Goal: Contribute content: Contribute content

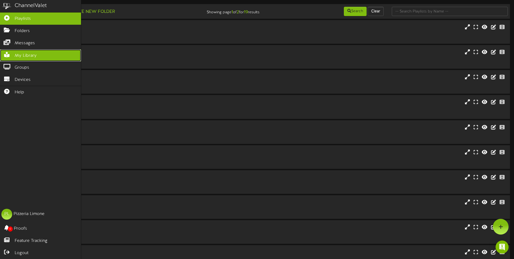
click at [30, 54] on span "My Library" at bounding box center [26, 56] width 22 height 6
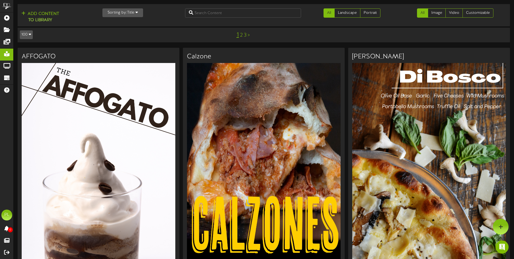
click at [131, 142] on img at bounding box center [99, 200] width 154 height 274
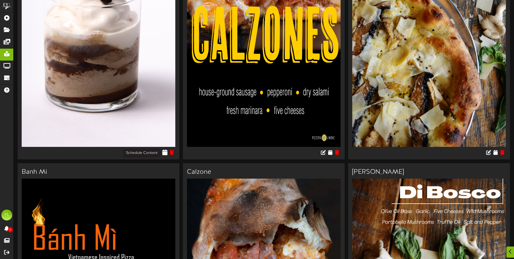
click at [165, 151] on icon at bounding box center [165, 152] width 5 height 6
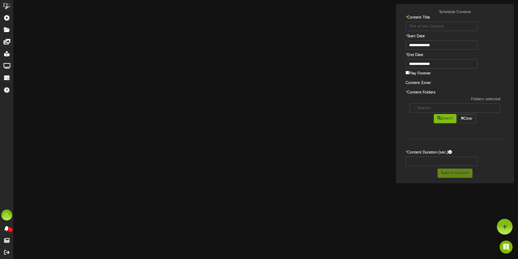
type input "AFFOGATO"
type input "8"
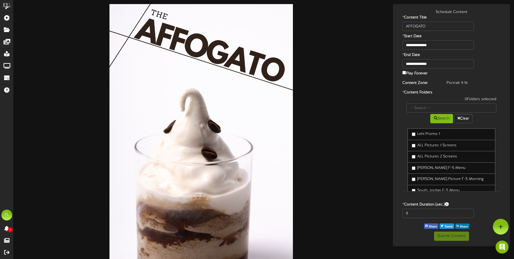
click at [373, 42] on div at bounding box center [201, 167] width 367 height 327
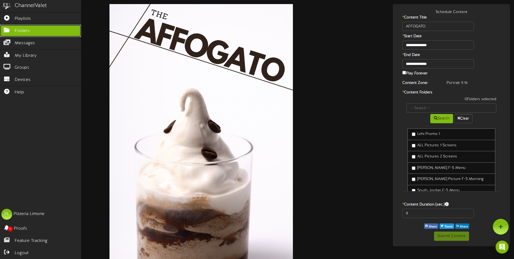
click at [21, 33] on span "Folders" at bounding box center [22, 31] width 15 height 6
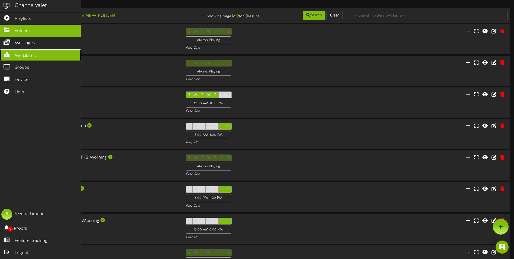
click at [30, 57] on span "My Library" at bounding box center [26, 56] width 22 height 6
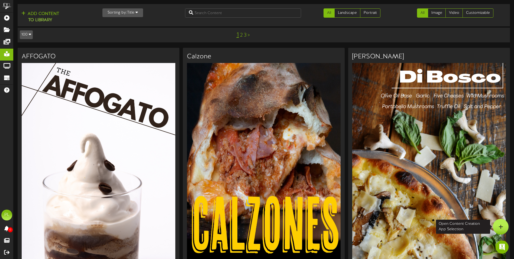
click at [498, 229] on div at bounding box center [501, 227] width 16 height 16
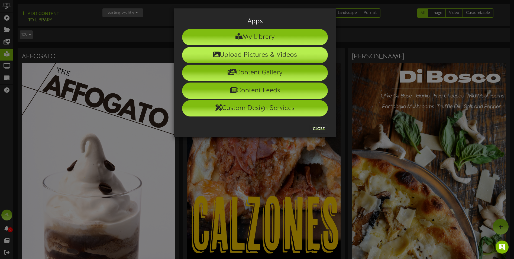
click at [280, 58] on li "Upload Pictures & Videos" at bounding box center [255, 55] width 146 height 16
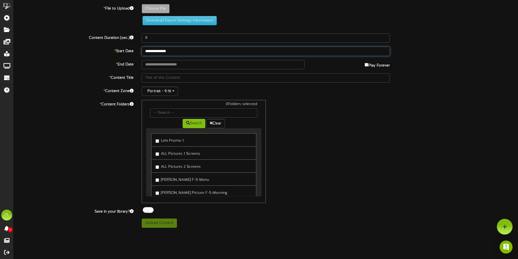
click at [185, 49] on input "**********" at bounding box center [266, 51] width 248 height 9
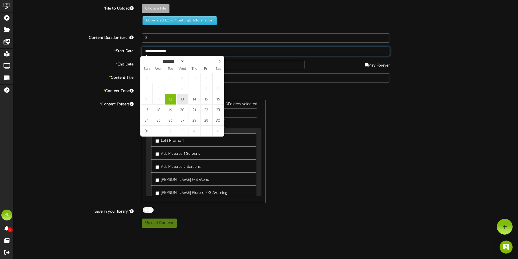
type input "**********"
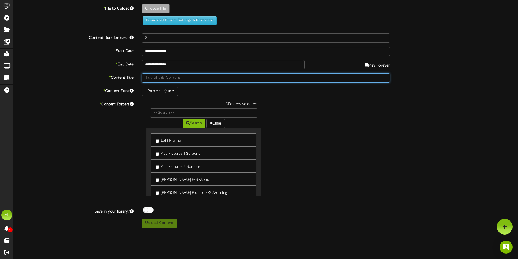
drag, startPoint x: 151, startPoint y: 77, endPoint x: 160, endPoint y: 72, distance: 10.1
click at [151, 77] on input "text" at bounding box center [266, 77] width 248 height 9
type input "Avocado Pizza"
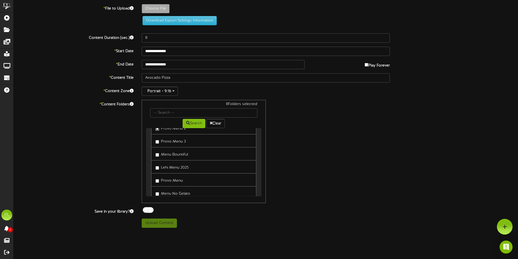
scroll to position [195, 0]
click at [332, 178] on div "8 Folders selected Search Clear Lehi Promo 1 ALL Pictures 1 Screens ALL Picture…" at bounding box center [266, 151] width 256 height 103
click at [172, 91] on span "button" at bounding box center [173, 90] width 2 height 1
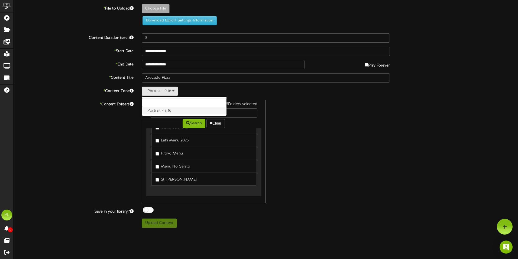
click at [171, 111] on label "Portrait - 9:16" at bounding box center [184, 110] width 85 height 7
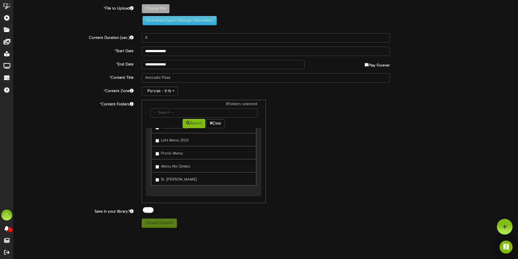
click at [334, 151] on div "8 Folders selected Search Clear Lehi Promo 1 ALL Pictures 1 Screens ALL Picture…" at bounding box center [266, 151] width 256 height 103
click at [348, 232] on html "ChannelValet Playlists Folders Messages My Library Groups Devices Help PL Pizze…" at bounding box center [259, 116] width 518 height 232
click at [332, 154] on div "8 Folders selected Search Clear Lehi Promo 1 ALL Pictures 1 Screens ALL Picture…" at bounding box center [266, 151] width 256 height 103
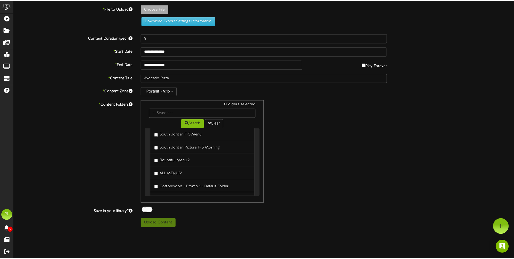
scroll to position [0, 0]
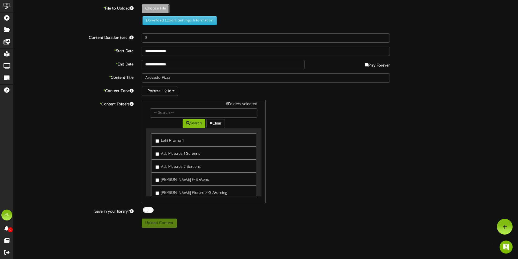
type input "**********"
type input "AvocadoPizza"
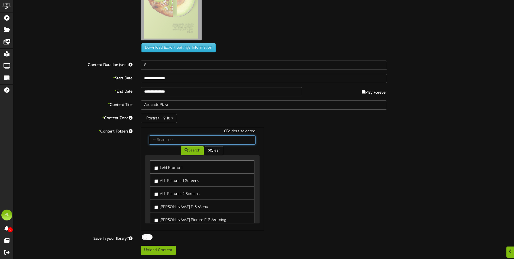
click at [165, 138] on input "text" at bounding box center [202, 139] width 106 height 9
type input "s"
click at [321, 188] on div "8 Folders selected Search Clear Lehi Promo 1 ALL Pictures 1 Screens ALL Picture…" at bounding box center [264, 178] width 255 height 103
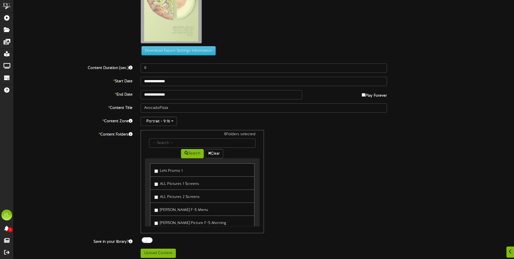
scroll to position [69, 0]
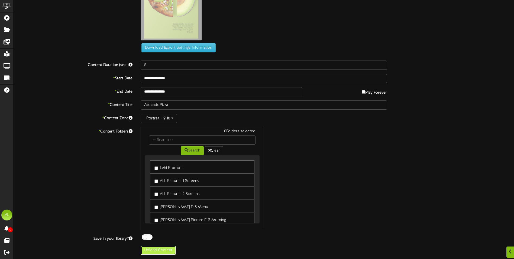
click at [162, 251] on button "Upload Content" at bounding box center [158, 249] width 35 height 9
type input "**********"
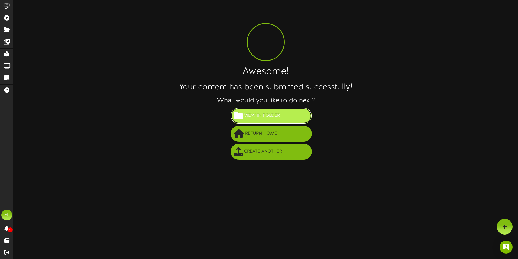
click at [295, 119] on button "View in Folder" at bounding box center [271, 116] width 81 height 16
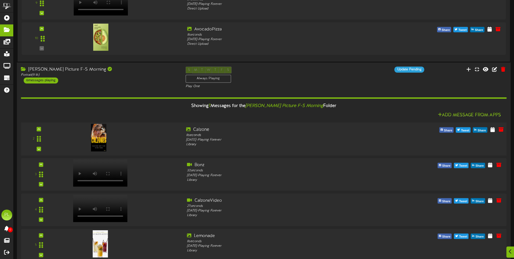
scroll to position [380, 0]
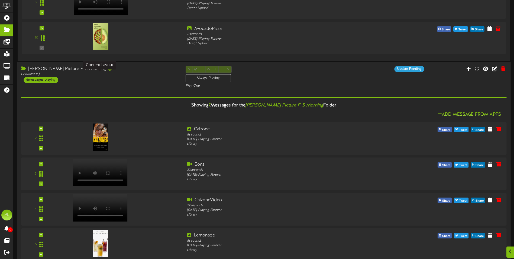
click at [140, 76] on div "Portrait ( 9:16 )" at bounding box center [99, 74] width 156 height 5
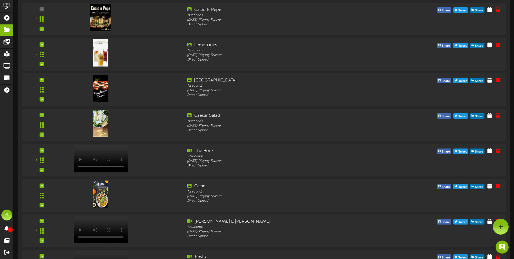
scroll to position [0, 0]
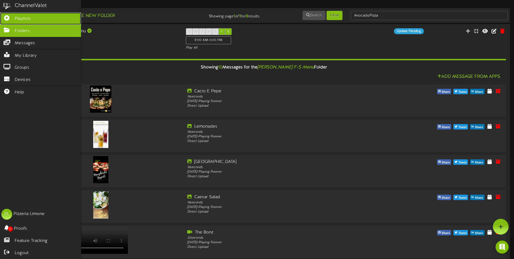
click at [21, 18] on span "Playlists" at bounding box center [23, 19] width 16 height 6
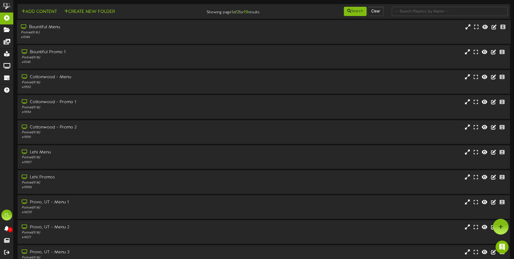
click at [101, 31] on div "Portrait ( 9:16 )" at bounding box center [120, 32] width 198 height 5
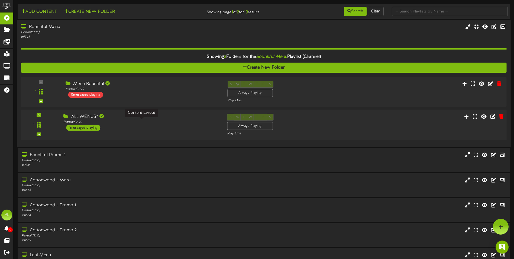
click at [150, 125] on div "ALL MENUS* Portrait ( 9:16 ) 1 messages playing" at bounding box center [140, 122] width 163 height 17
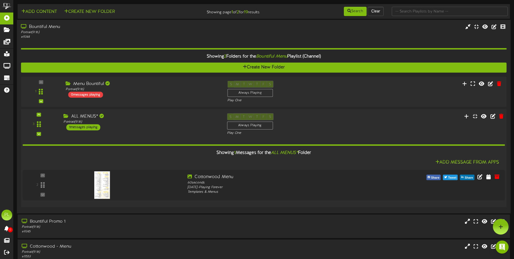
click at [142, 124] on div "Portrait ( 9:16 )" at bounding box center [140, 122] width 155 height 5
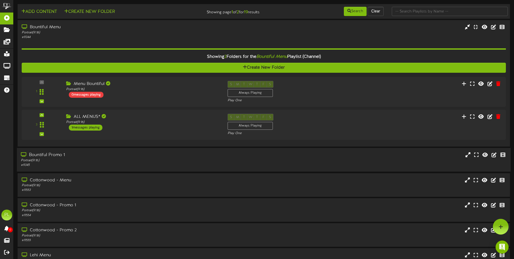
click at [108, 157] on div "Bountiful Promo 1" at bounding box center [120, 155] width 198 height 6
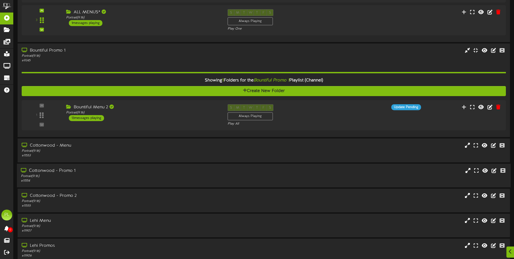
scroll to position [108, 0]
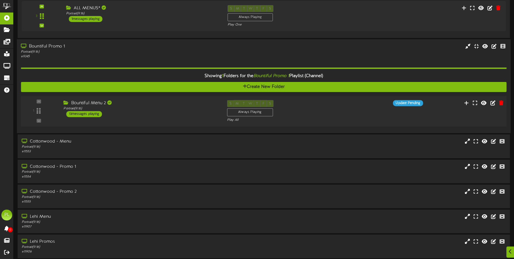
click at [172, 115] on div "Bountiful Menu 2 Portrait ( 9:16 ) 13 messages playing" at bounding box center [140, 108] width 163 height 17
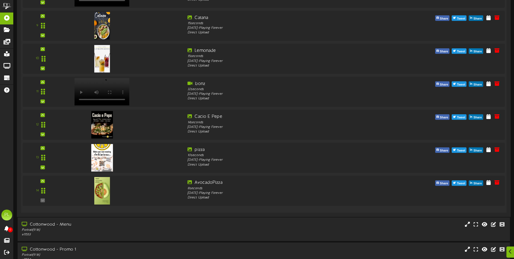
scroll to position [515, 0]
click at [107, 194] on img at bounding box center [101, 191] width 16 height 28
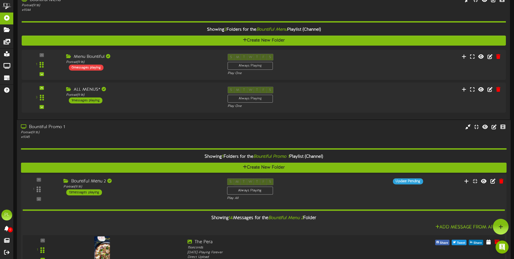
scroll to position [0, 0]
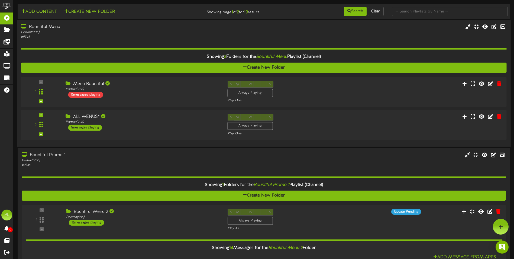
click at [151, 31] on div "Portrait ( 9:16 )" at bounding box center [120, 32] width 198 height 5
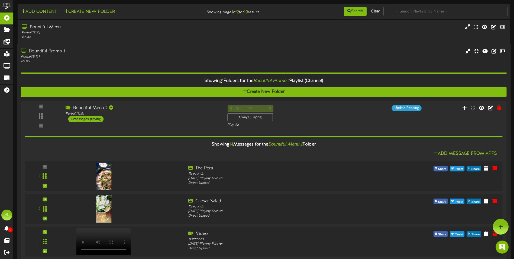
click at [109, 59] on div "Portrait ( 9:16 )" at bounding box center [120, 56] width 198 height 5
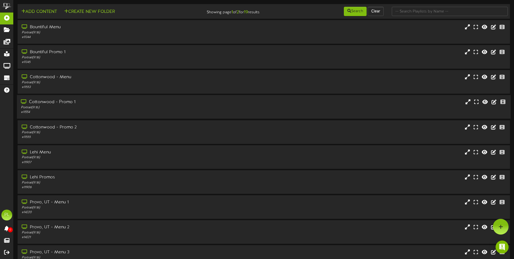
click at [94, 107] on div "Portrait ( 9:16 )" at bounding box center [120, 107] width 198 height 5
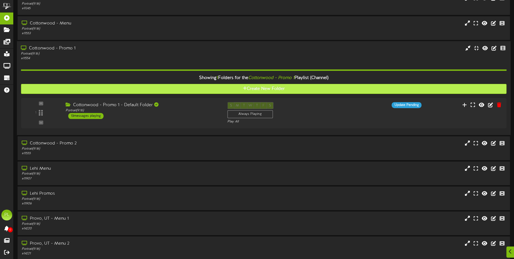
scroll to position [54, 0]
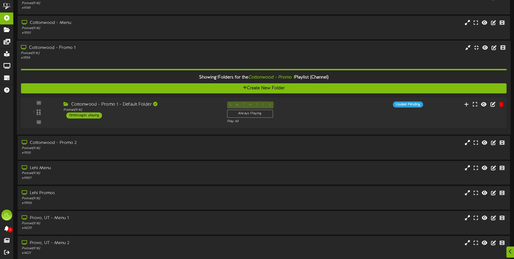
click at [164, 115] on div "Cottonwood - Promo 1 - Default Folder Portrait ( 9:16 ) 13 messages playing" at bounding box center [140, 109] width 163 height 17
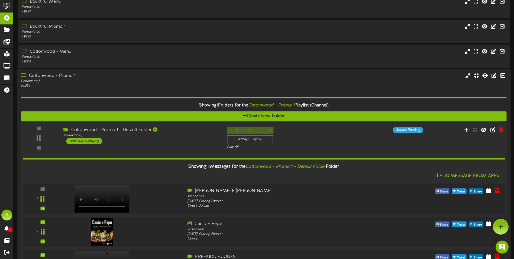
scroll to position [0, 0]
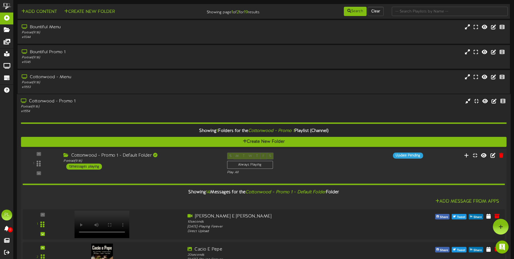
click at [167, 171] on div "1 ( 9:16" at bounding box center [263, 163] width 491 height 22
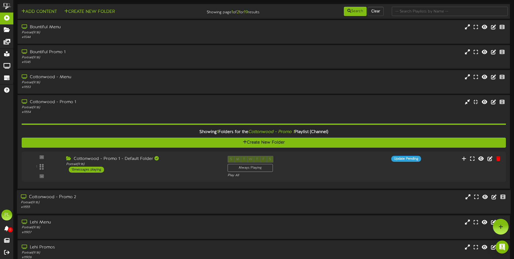
click at [119, 197] on div "Cottonwood - Promo 2" at bounding box center [120, 197] width 198 height 6
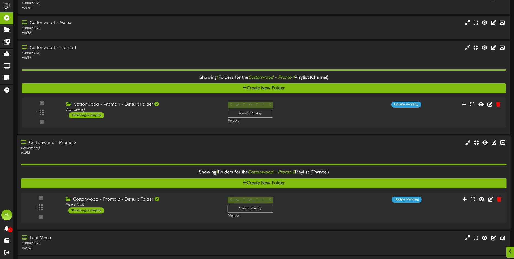
scroll to position [108, 0]
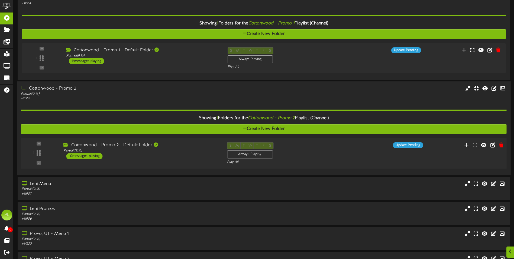
click at [185, 153] on div "Cottonwood - Promo 2 - Default Folder Portrait ( 9:16 ) 10 messages playing" at bounding box center [140, 150] width 163 height 17
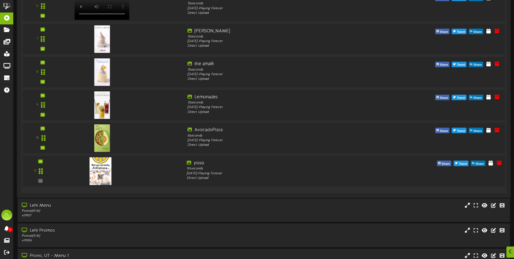
scroll to position [488, 0]
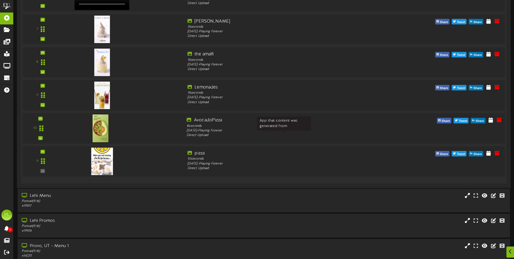
click at [375, 134] on div "Direct Upload" at bounding box center [284, 135] width 195 height 5
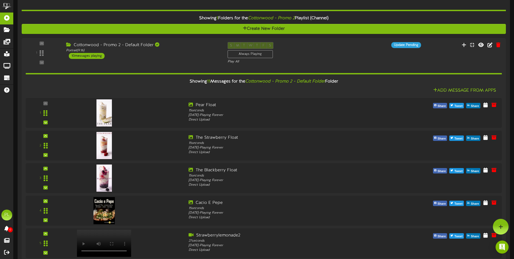
scroll to position [136, 0]
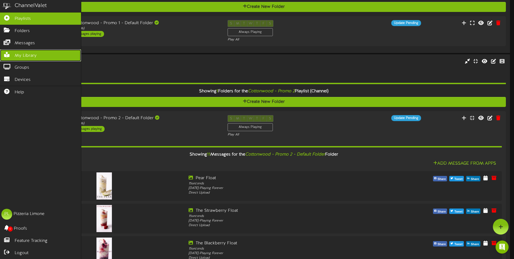
click at [34, 51] on link "My Library" at bounding box center [40, 55] width 81 height 12
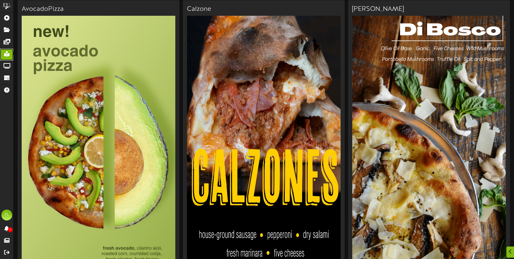
scroll to position [434, 0]
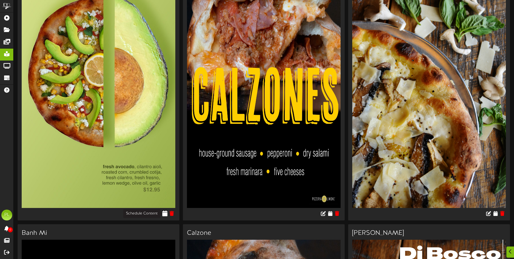
click at [166, 215] on icon at bounding box center [165, 213] width 5 height 6
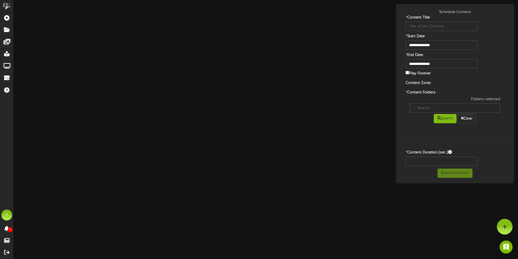
type input "AvocadoPizza"
type input "8"
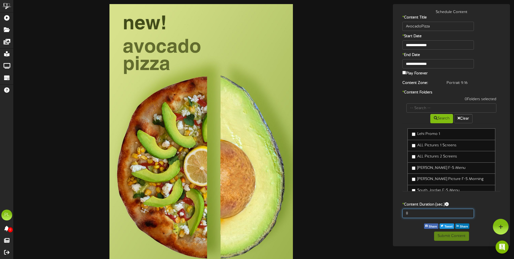
click at [412, 211] on input "8" at bounding box center [439, 212] width 72 height 9
type input "12"
click at [489, 213] on div "12" at bounding box center [451, 214] width 114 height 12
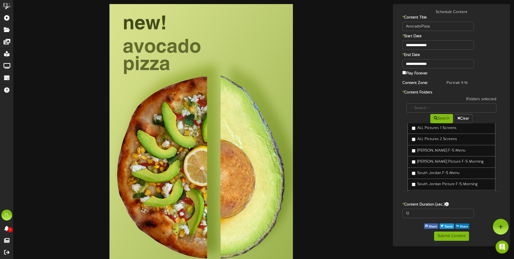
scroll to position [27, 0]
click at [414, 151] on label "[PERSON_NAME] Picture F-S Morning" at bounding box center [448, 151] width 72 height 5
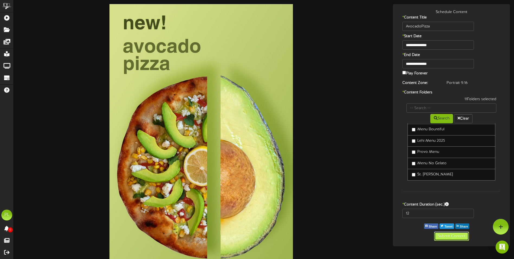
click at [460, 237] on button "Submit Content" at bounding box center [451, 235] width 35 height 9
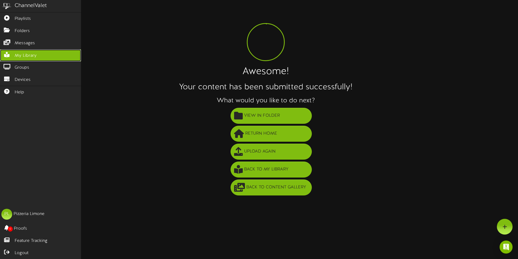
click at [27, 54] on span "My Library" at bounding box center [26, 56] width 22 height 6
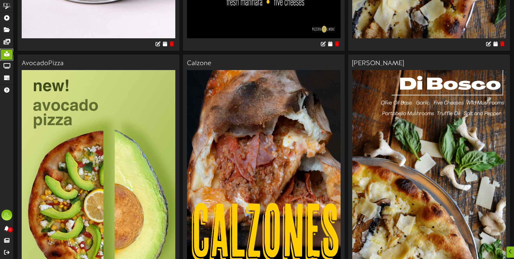
scroll to position [461, 0]
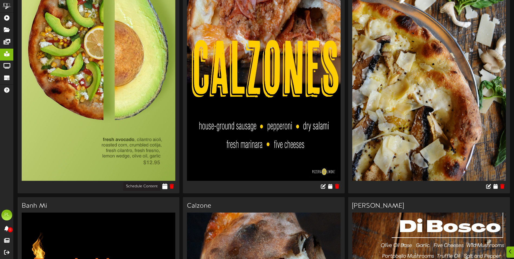
click at [164, 185] on icon at bounding box center [165, 186] width 5 height 6
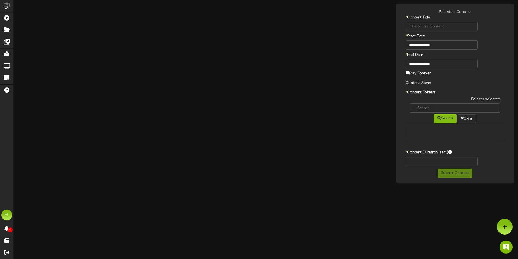
type input "AvocadoPizza"
type input "8"
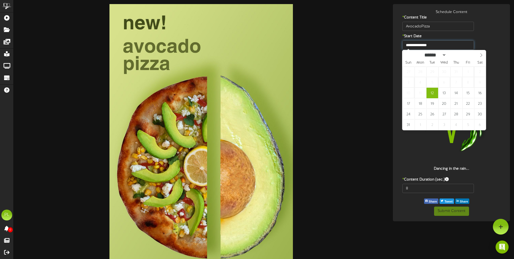
click at [419, 45] on input "**********" at bounding box center [439, 44] width 72 height 9
type input "**********"
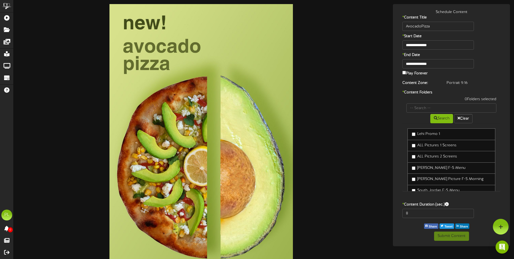
click at [491, 65] on div "**********" at bounding box center [451, 68] width 114 height 18
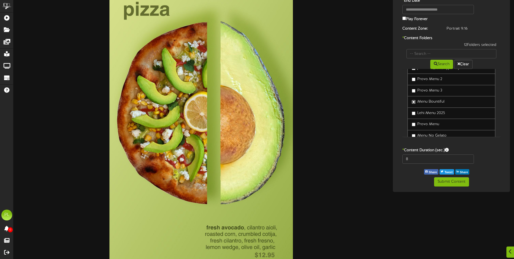
scroll to position [163, 0]
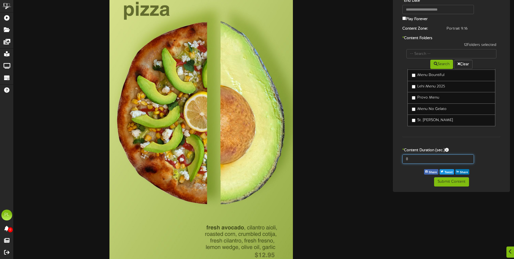
drag, startPoint x: 411, startPoint y: 157, endPoint x: 406, endPoint y: 158, distance: 4.7
click at [407, 158] on input "8" at bounding box center [439, 158] width 72 height 9
type input "2"
type input "12"
click at [404, 179] on div "Submit Content" at bounding box center [451, 181] width 114 height 9
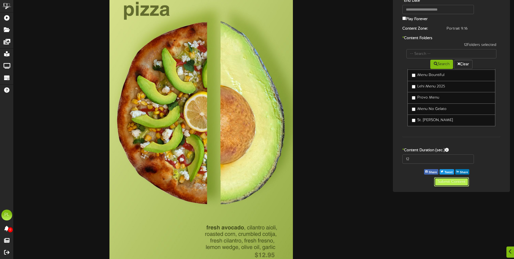
click at [463, 184] on button "Submit Content" at bounding box center [451, 181] width 35 height 9
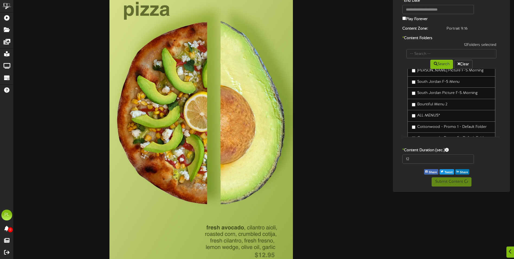
scroll to position [0, 0]
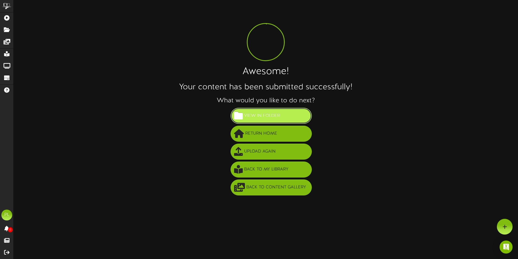
click at [288, 113] on button "View in Folder" at bounding box center [271, 116] width 81 height 16
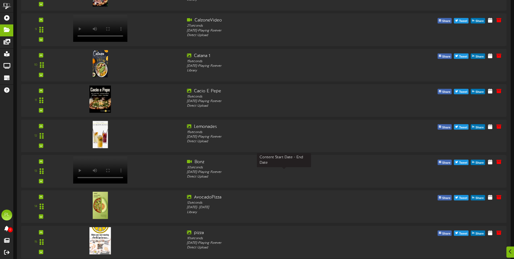
scroll to position [380, 0]
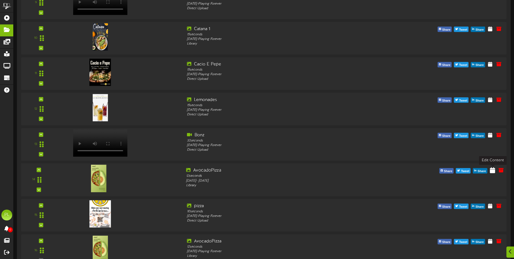
click at [495, 171] on icon at bounding box center [492, 170] width 5 height 6
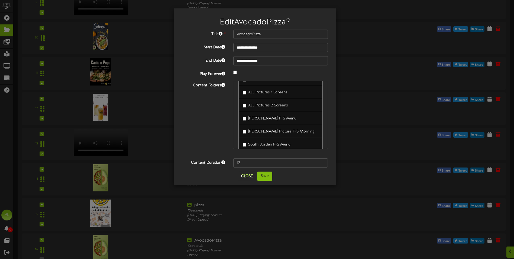
scroll to position [27, 0]
click at [242, 172] on button "Close" at bounding box center [247, 176] width 18 height 9
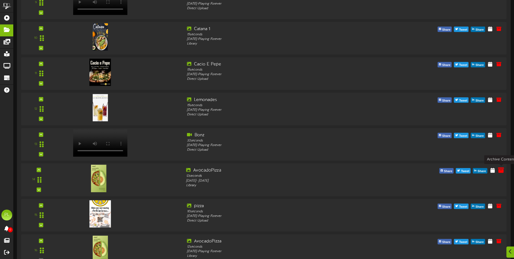
click at [500, 170] on icon at bounding box center [501, 170] width 6 height 6
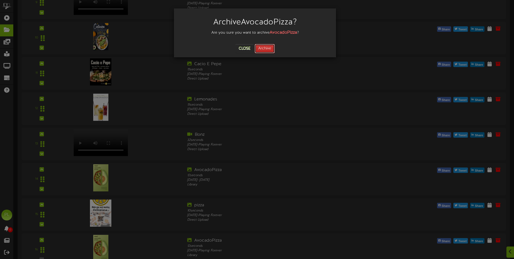
click at [264, 50] on button "Archive" at bounding box center [265, 48] width 20 height 9
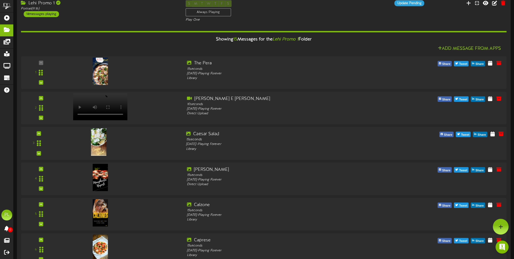
scroll to position [0, 0]
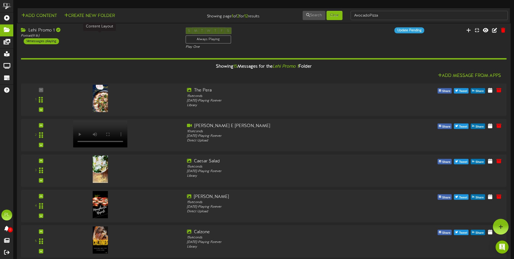
click at [130, 36] on div "Portrait ( 9:16 )" at bounding box center [99, 36] width 156 height 5
click at [124, 38] on div "Portrait ( 9:16 )" at bounding box center [99, 36] width 156 height 5
drag, startPoint x: 132, startPoint y: 33, endPoint x: 128, endPoint y: 33, distance: 3.9
click at [132, 33] on div "Lehi Promo 1" at bounding box center [99, 30] width 156 height 6
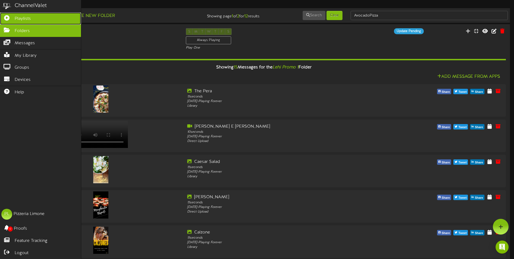
click at [7, 17] on icon at bounding box center [7, 17] width 14 height 4
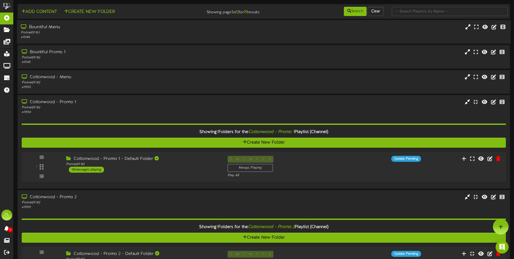
click at [99, 33] on div "Portrait ( 9:16 )" at bounding box center [120, 32] width 198 height 5
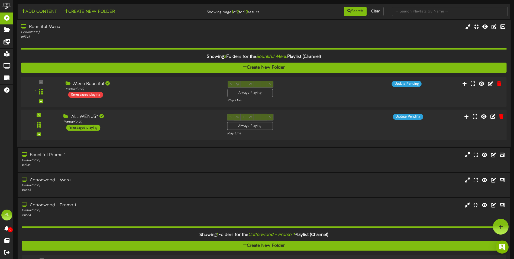
click at [124, 124] on div "ALL MENUS* Portrait ( 9:16 ) 1 messages playing" at bounding box center [140, 122] width 163 height 17
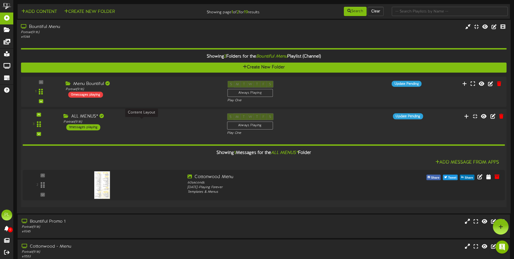
click at [149, 124] on div "Portrait ( 9:16 )" at bounding box center [140, 122] width 155 height 5
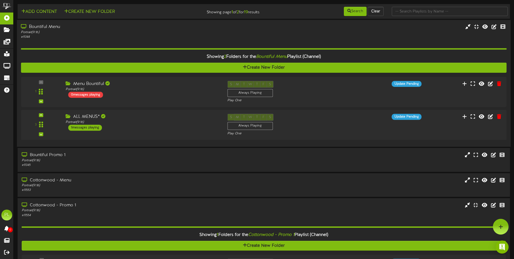
click at [95, 30] on div "Portrait ( 9:16 )" at bounding box center [120, 32] width 198 height 5
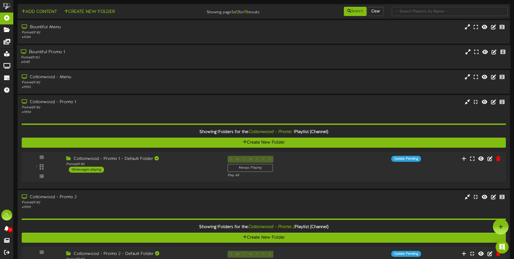
click at [97, 54] on div "Bountiful Promo 1" at bounding box center [120, 52] width 198 height 6
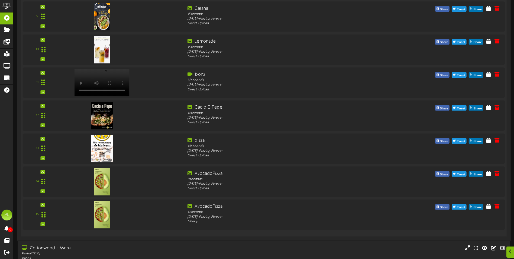
scroll to position [434, 0]
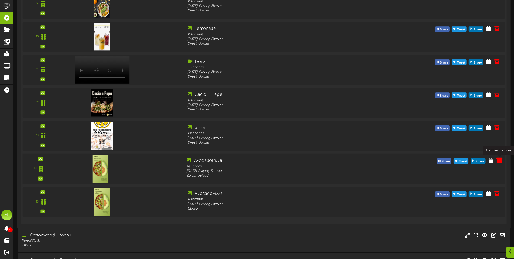
click at [500, 161] on icon at bounding box center [500, 160] width 6 height 6
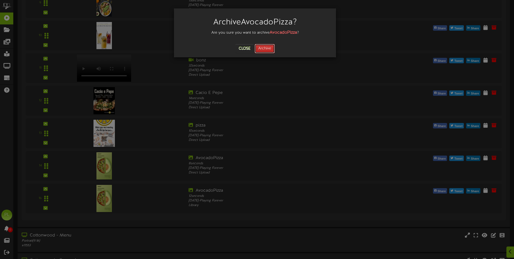
click at [267, 48] on button "Archive" at bounding box center [265, 48] width 20 height 9
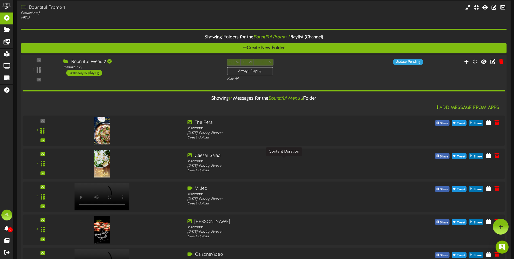
scroll to position [27, 0]
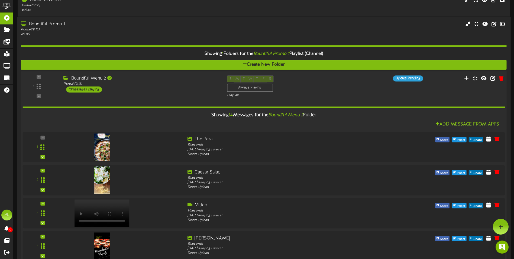
click at [154, 115] on div "Showing 14 Messages for the Bountiful Menu 2 Folder" at bounding box center [263, 115] width 491 height 12
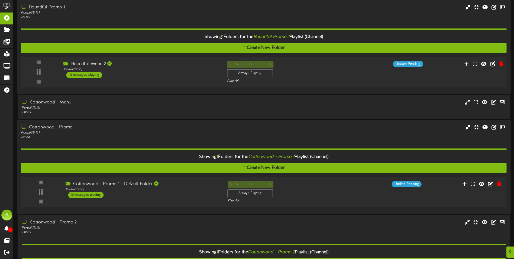
scroll to position [54, 0]
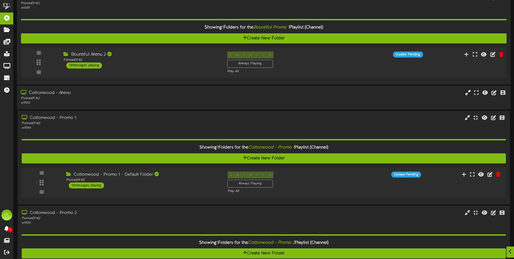
click at [127, 94] on div "Cottonwood - Menu" at bounding box center [120, 93] width 198 height 6
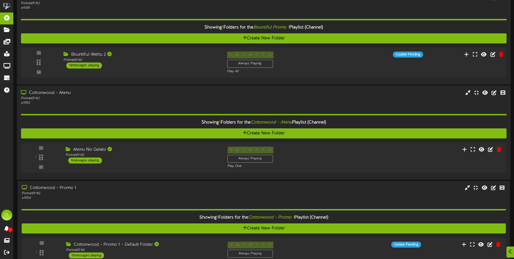
click at [127, 94] on div "Cottonwood - Menu" at bounding box center [120, 93] width 198 height 6
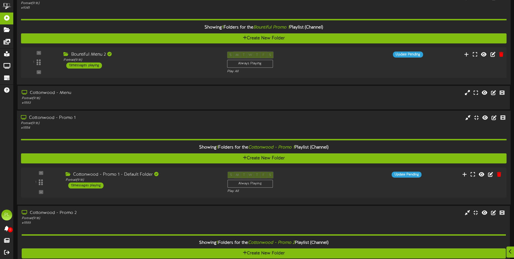
click at [127, 129] on div "# 11554" at bounding box center [120, 128] width 198 height 5
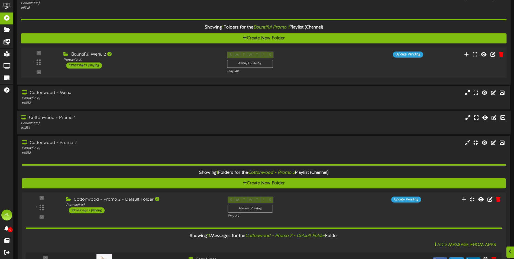
click at [146, 122] on div "Portrait ( 9:16 )" at bounding box center [120, 123] width 198 height 5
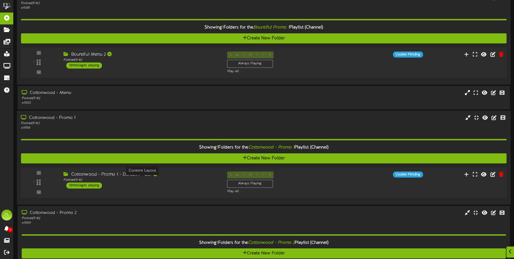
click at [192, 181] on div "Portrait ( 9:16 )" at bounding box center [140, 180] width 155 height 5
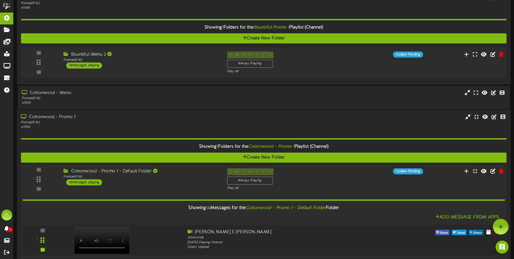
click at [178, 173] on div "Cottonwood - Promo 1 - Default Folder" at bounding box center [140, 171] width 155 height 6
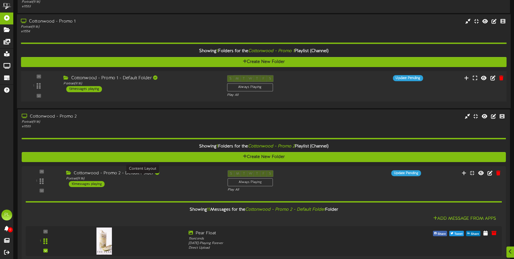
scroll to position [163, 0]
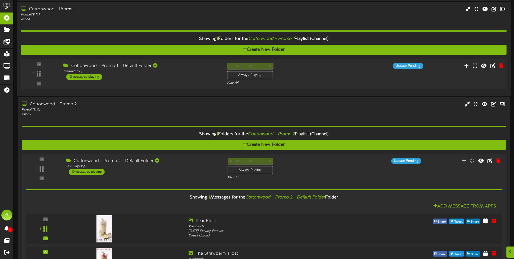
click at [191, 77] on div "Cottonwood - Promo 1 - Default Folder Portrait ( 9:16 ) 13 messages playing" at bounding box center [140, 71] width 163 height 17
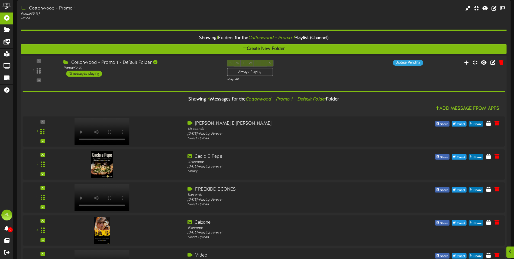
click at [191, 77] on div "1 ( 9:16" at bounding box center [263, 71] width 491 height 22
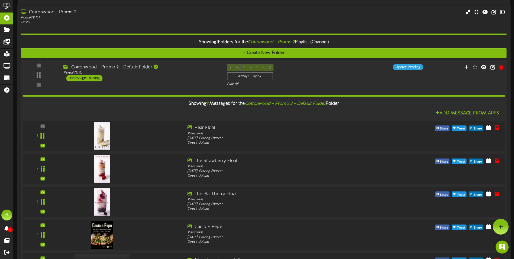
scroll to position [217, 0]
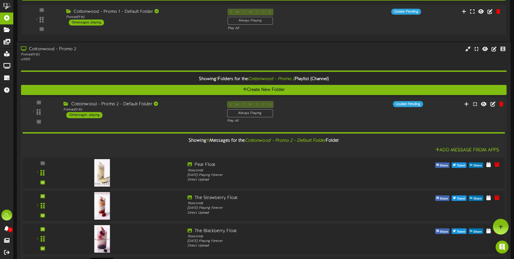
click at [194, 113] on div "Cottonwood - Promo 2 - Default Folder Portrait ( 9:16 ) 10 messages playing" at bounding box center [140, 109] width 163 height 17
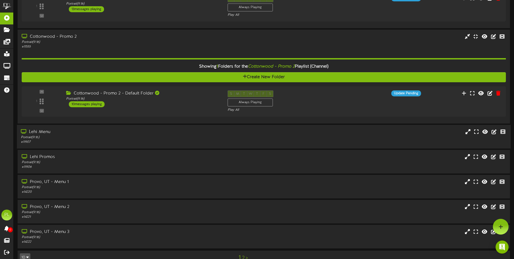
scroll to position [242, 0]
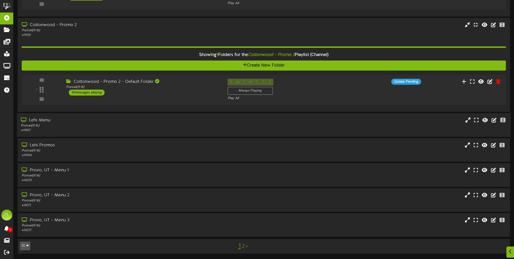
click at [148, 124] on div "Portrait ( 9:16 )" at bounding box center [120, 125] width 198 height 5
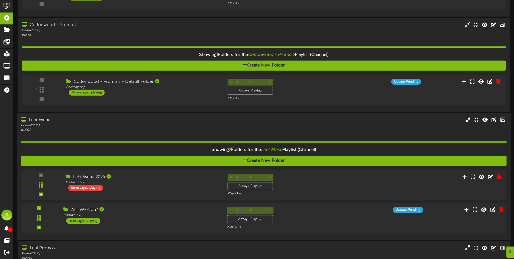
click at [145, 220] on div "ALL MENUS* Portrait ( 9:16 ) 1 messages playing" at bounding box center [140, 215] width 163 height 17
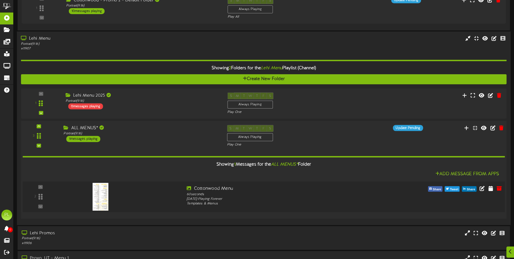
scroll to position [350, 0]
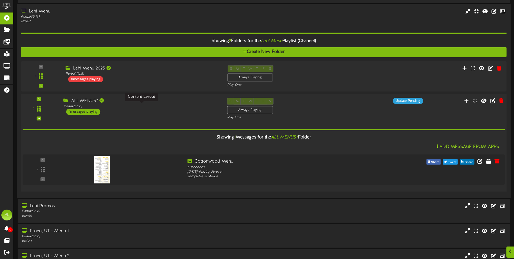
click at [165, 107] on div "Portrait ( 9:16 )" at bounding box center [140, 106] width 155 height 5
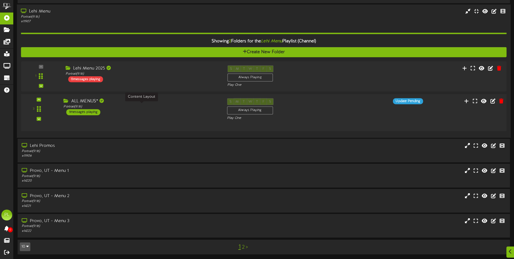
scroll to position [345, 0]
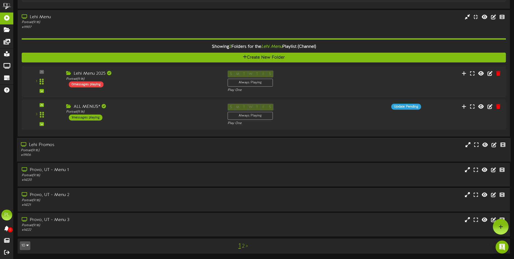
click at [143, 149] on div "Portrait ( 9:16 )" at bounding box center [120, 150] width 198 height 5
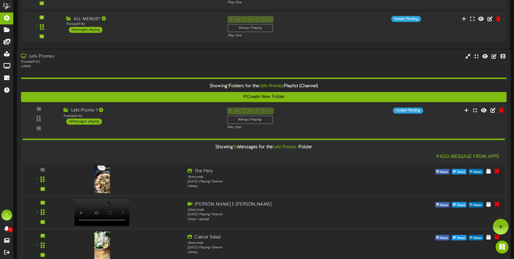
scroll to position [399, 0]
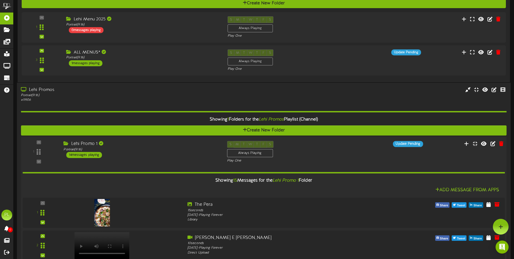
click at [160, 157] on div "Lehi Promo 1 Portrait ( 9:16 ) 14 messages playing" at bounding box center [140, 149] width 163 height 17
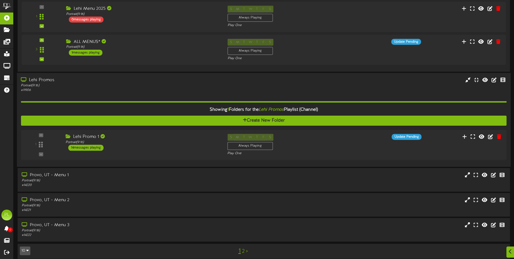
scroll to position [415, 0]
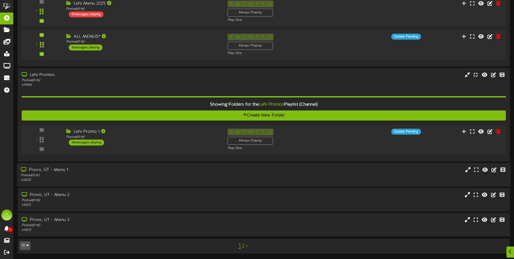
click at [150, 177] on div "Portrait ( 9:16 )" at bounding box center [120, 175] width 198 height 5
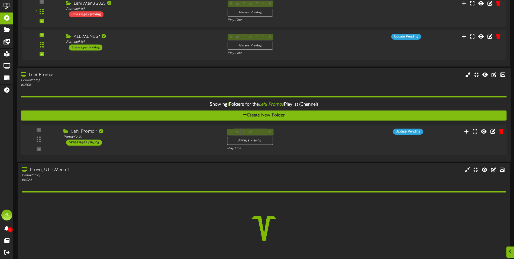
click at [161, 139] on div "Lehi Promo 1 Portrait ( 9:16 ) 14 messages playing" at bounding box center [140, 136] width 163 height 17
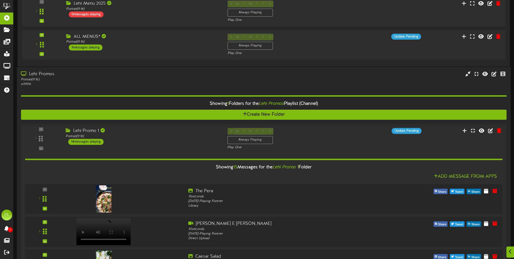
click at [152, 77] on div "Portrait ( 9:16 )" at bounding box center [120, 79] width 198 height 5
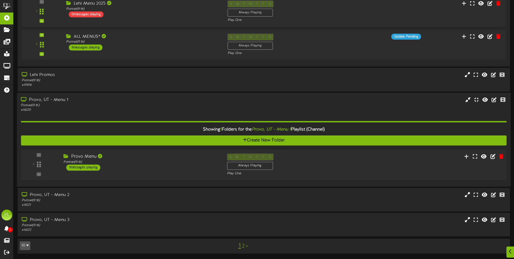
click at [131, 157] on div "Provo Menu" at bounding box center [140, 156] width 155 height 6
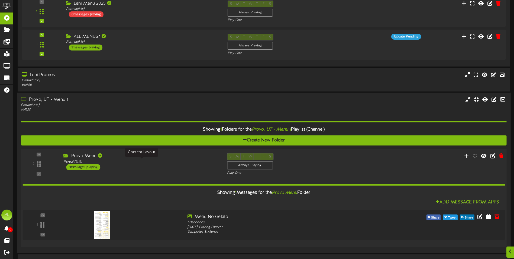
click at [161, 162] on div "Portrait ( 9:16 )" at bounding box center [140, 161] width 155 height 5
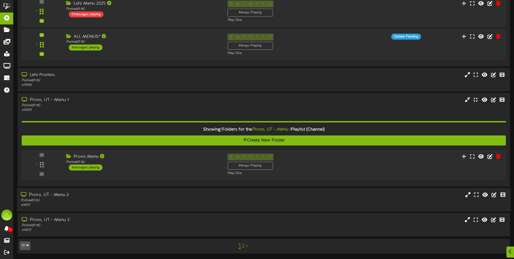
click at [158, 201] on div "Portrait ( 9:16 )" at bounding box center [120, 200] width 198 height 5
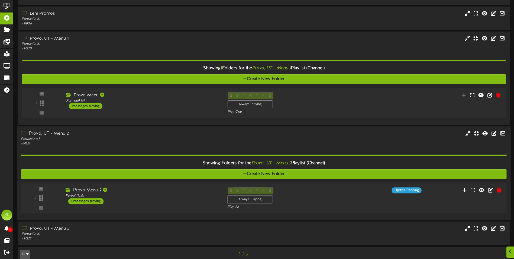
scroll to position [485, 0]
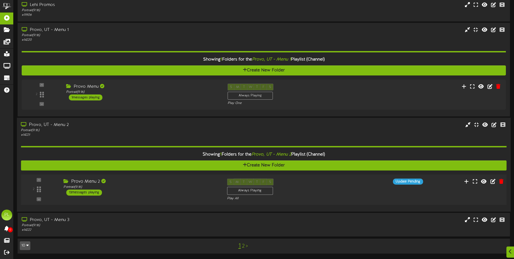
click at [155, 198] on div "2 ( 9:16" at bounding box center [263, 189] width 491 height 22
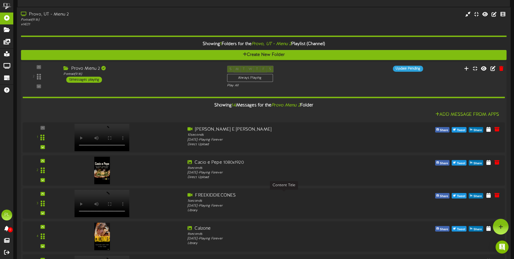
scroll to position [459, 0]
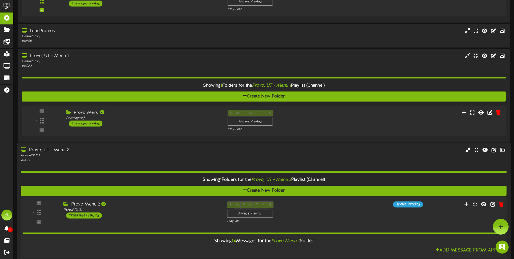
click at [162, 208] on div "Portrait ( 9:16 )" at bounding box center [140, 209] width 155 height 5
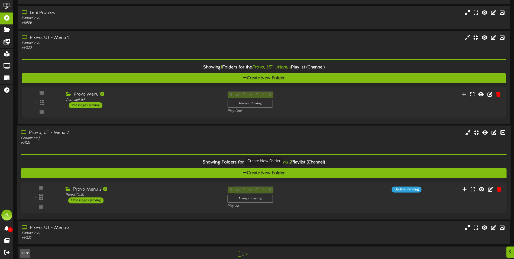
scroll to position [485, 0]
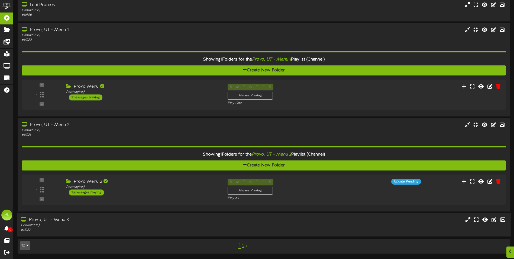
click at [134, 223] on div "Portrait ( 9:16 )" at bounding box center [120, 225] width 198 height 5
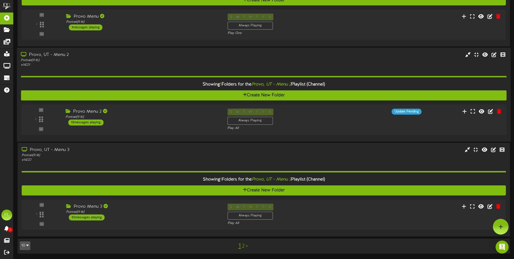
scroll to position [555, 0]
click at [158, 214] on div "Portrait ( 9:16 )" at bounding box center [140, 212] width 155 height 5
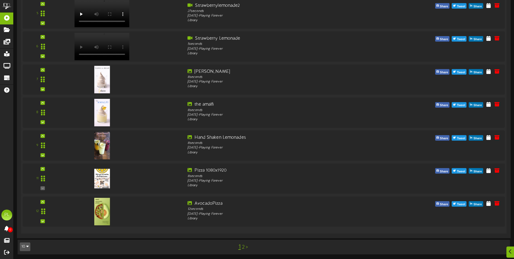
scroll to position [946, 0]
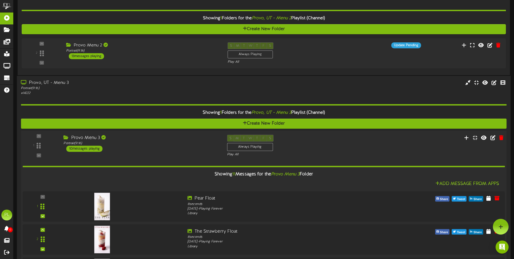
click at [162, 146] on div "Provo Menu 3 Portrait ( 9:16 ) 10 messages playing" at bounding box center [140, 142] width 163 height 17
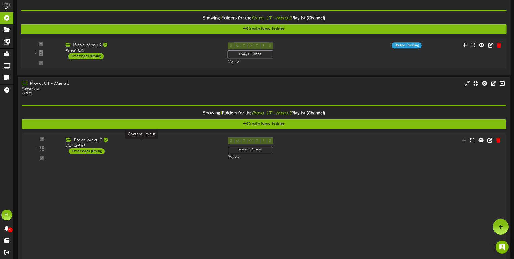
scroll to position [555, 0]
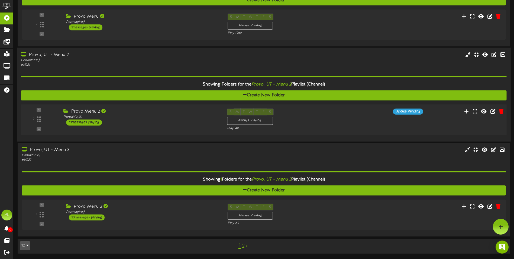
click at [148, 121] on div "Provo Menu 2 Portrait ( 9:16 ) 13 messages playing" at bounding box center [140, 116] width 163 height 17
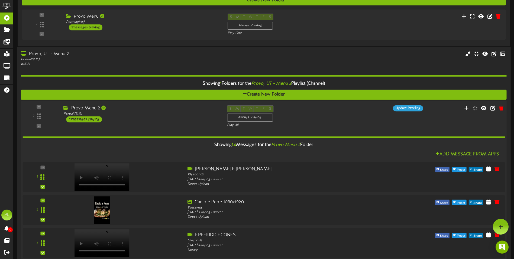
click at [158, 119] on div "Provo Menu 2 Portrait ( 9:16 ) 13 messages playing" at bounding box center [140, 113] width 163 height 17
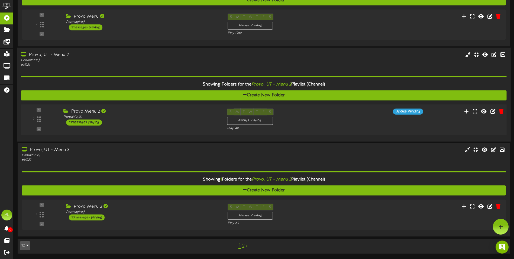
click at [151, 106] on div "2 Provo Menu 2" at bounding box center [263, 119] width 491 height 31
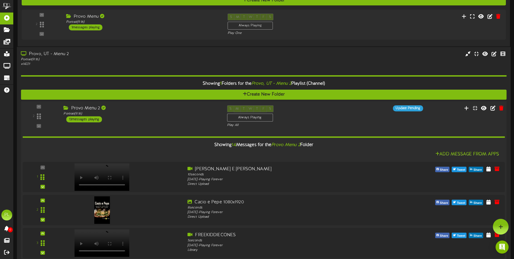
click at [151, 106] on div "Provo Menu 2" at bounding box center [140, 108] width 155 height 6
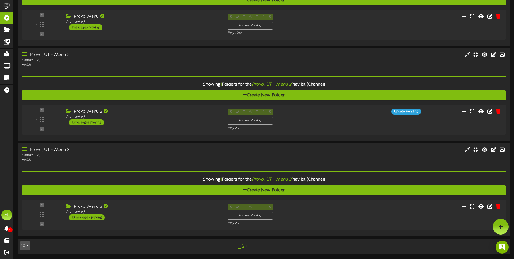
click at [243, 246] on link "2" at bounding box center [243, 246] width 3 height 6
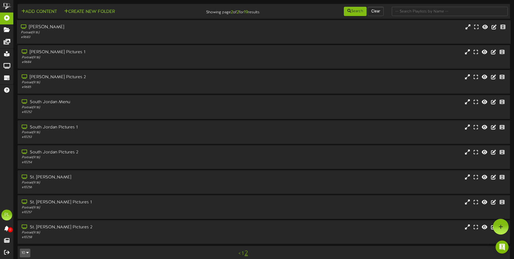
click at [87, 28] on div "[PERSON_NAME]" at bounding box center [120, 27] width 198 height 6
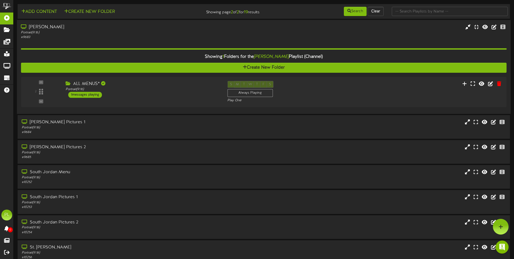
click at [87, 28] on div "[PERSON_NAME]" at bounding box center [120, 27] width 198 height 6
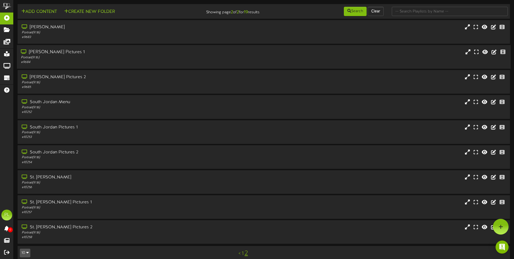
click at [85, 62] on div "# 9684" at bounding box center [120, 62] width 198 height 5
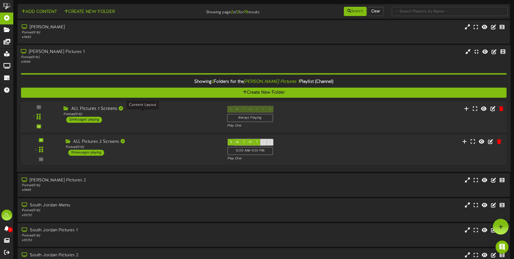
click at [138, 115] on div "Portrait ( 9:16 )" at bounding box center [140, 114] width 155 height 5
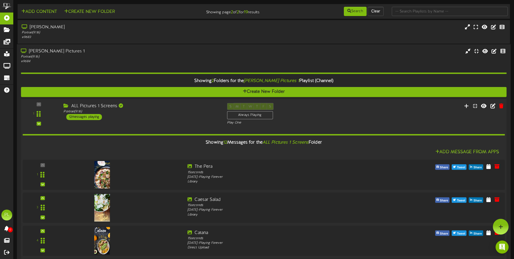
click at [166, 116] on div "ALL Pictures 1 Screens Portrait ( 9:16 ) 12 messages playing" at bounding box center [140, 111] width 163 height 17
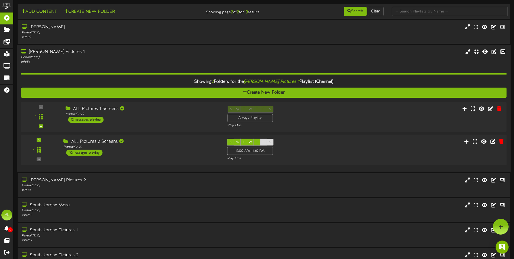
click at [174, 152] on div "ALL Pictures 2 Screens Portrait ( 9:16 ) 10 messages playing" at bounding box center [140, 147] width 163 height 17
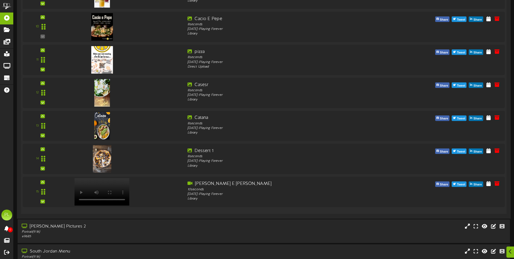
scroll to position [325, 0]
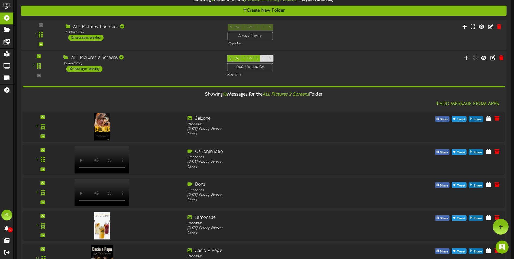
click at [184, 67] on div "ALL Pictures 2 Screens Portrait ( 9:16 ) 10 messages playing" at bounding box center [140, 63] width 163 height 17
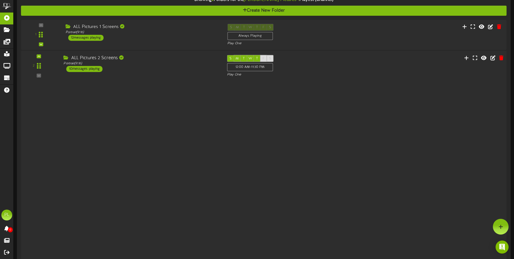
scroll to position [82, 0]
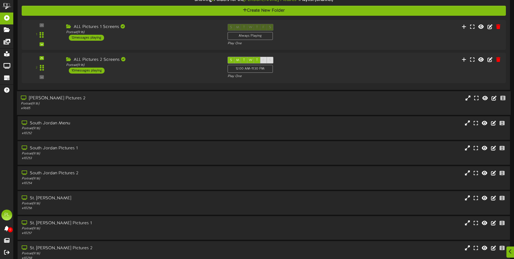
click at [146, 107] on div "# 9685" at bounding box center [120, 108] width 198 height 5
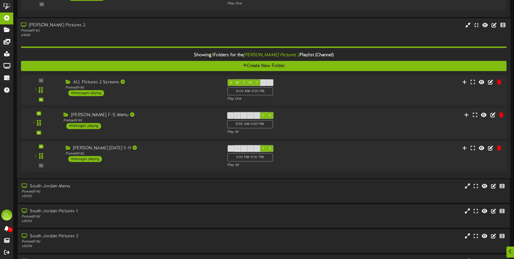
scroll to position [163, 0]
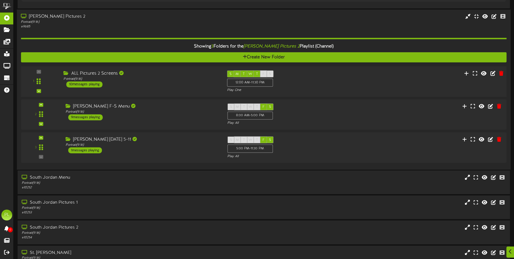
click at [175, 84] on div "ALL Pictures 2 Screens Portrait ( 9:16 ) 10 messages playing" at bounding box center [140, 78] width 163 height 17
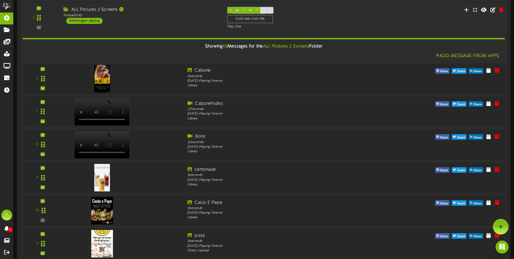
scroll to position [55, 0]
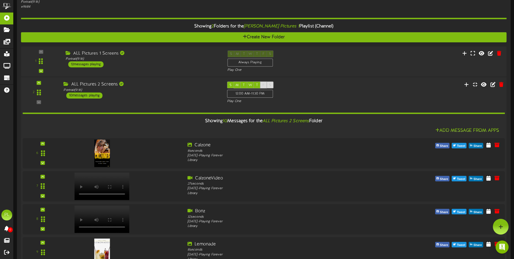
click at [172, 96] on div "ALL Pictures 2 Screens Portrait ( 9:16 ) 10 messages playing" at bounding box center [140, 90] width 163 height 17
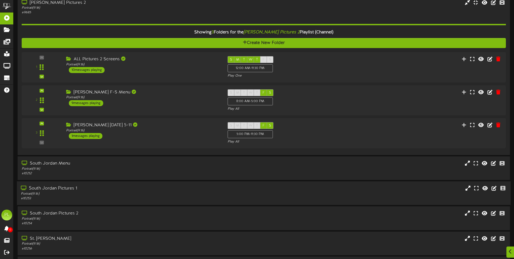
scroll to position [191, 0]
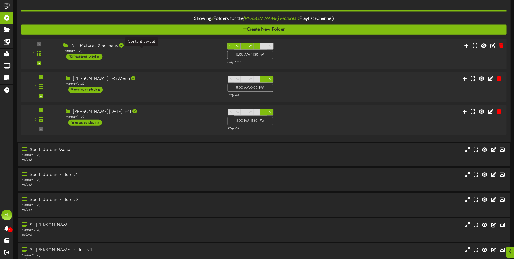
click at [181, 49] on div "Portrait ( 9:16 )" at bounding box center [140, 51] width 155 height 5
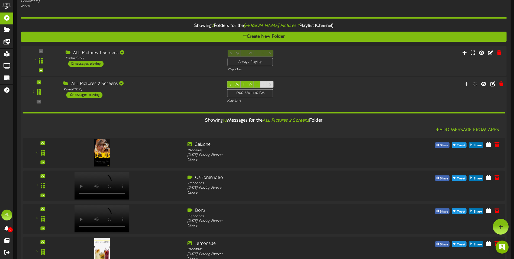
click at [174, 92] on div "ALL Pictures 2 Screens Portrait ( 9:16 ) 10 messages playing" at bounding box center [140, 89] width 163 height 17
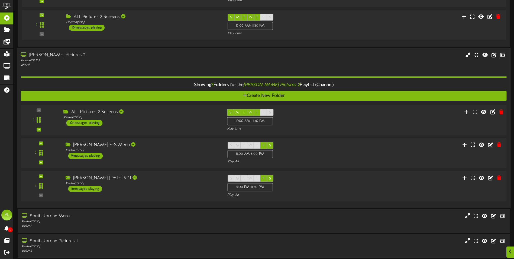
scroll to position [137, 0]
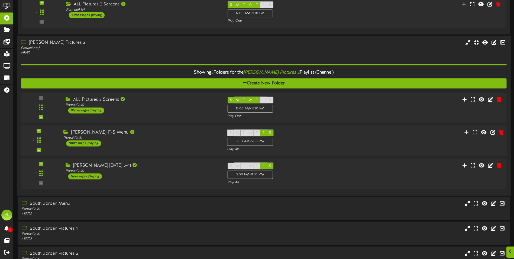
click at [159, 142] on div "[PERSON_NAME] F-S Menu Portrait ( 9:16 ) 9 messages playing" at bounding box center [140, 137] width 163 height 17
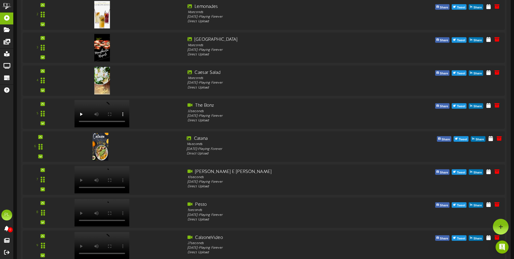
scroll to position [219, 0]
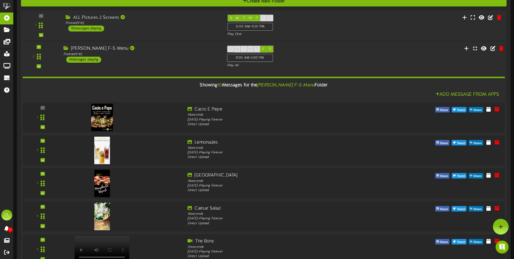
click at [164, 91] on div "Showing 10 Messages for the [PERSON_NAME] F-S Menu Folder" at bounding box center [263, 85] width 491 height 12
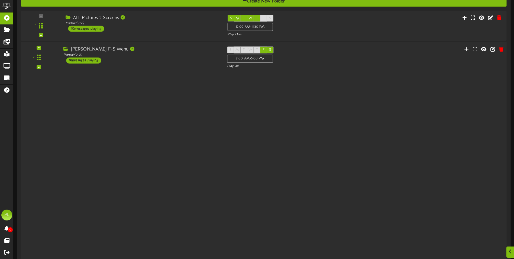
scroll to position [219, 0]
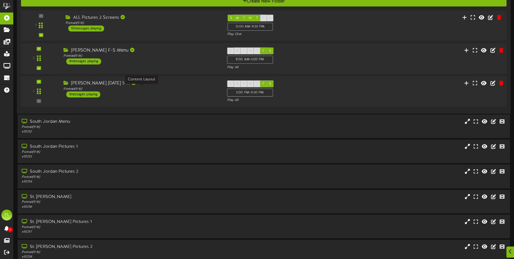
click at [176, 91] on div "Portrait ( 9:16 )" at bounding box center [140, 88] width 155 height 5
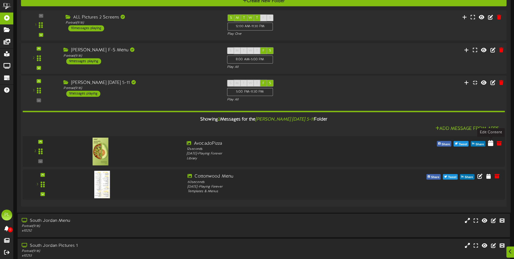
click at [492, 144] on icon at bounding box center [490, 143] width 5 height 6
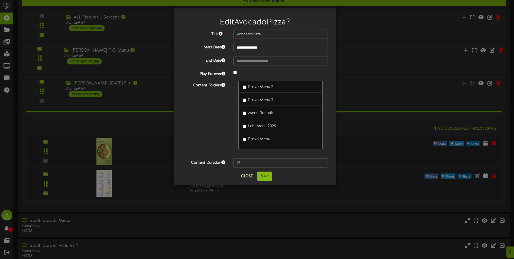
scroll to position [190, 0]
click at [272, 174] on button "Save" at bounding box center [264, 175] width 15 height 9
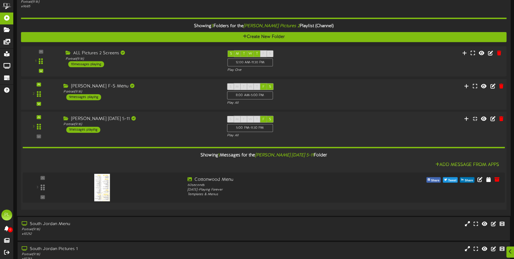
scroll to position [138, 0]
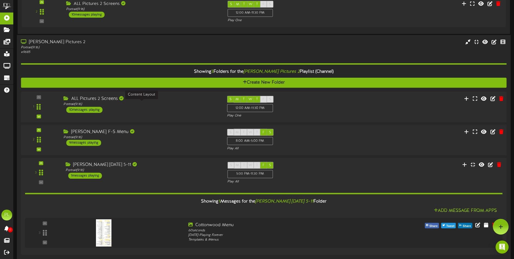
click at [160, 102] on div "ALL Pictures 2 Screens" at bounding box center [140, 98] width 155 height 6
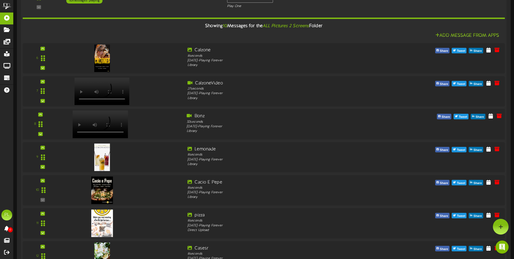
scroll to position [84, 0]
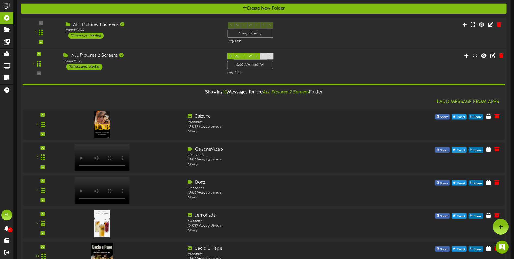
click at [172, 54] on div "ALL Pictures 2 Screens" at bounding box center [140, 56] width 155 height 6
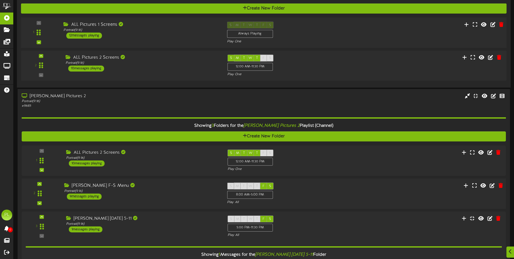
click at [181, 36] on div "ALL Pictures 1 Screens Portrait ( 9:16 ) 12 messages playing" at bounding box center [140, 30] width 163 height 17
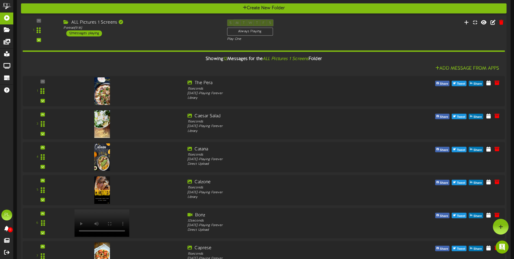
click at [168, 40] on div "1 ( 9:16" at bounding box center [263, 30] width 491 height 22
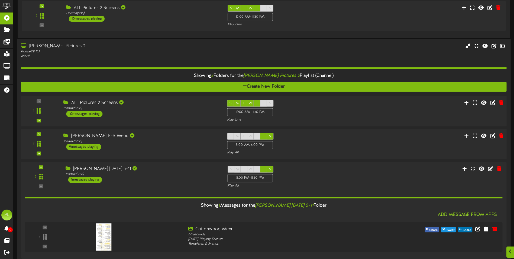
scroll to position [138, 0]
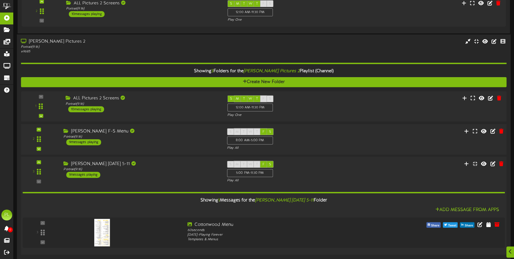
click at [158, 178] on div "3 ( 9:16" at bounding box center [263, 172] width 491 height 22
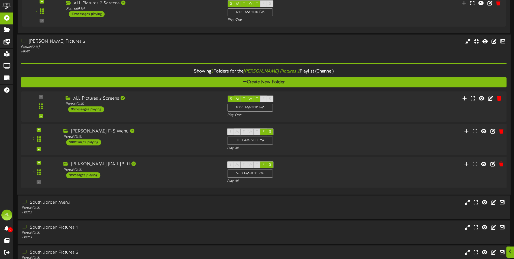
click at [158, 178] on div "3 ( 9:16" at bounding box center [263, 172] width 491 height 22
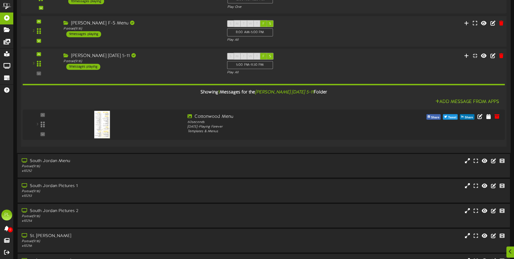
scroll to position [247, 0]
click at [148, 63] on div "Portrait ( 9:16 )" at bounding box center [140, 61] width 155 height 5
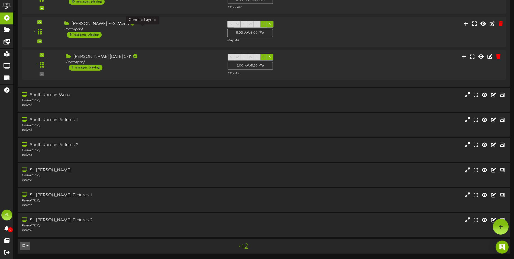
click at [142, 23] on div "[PERSON_NAME] F-S Menu" at bounding box center [141, 24] width 155 height 6
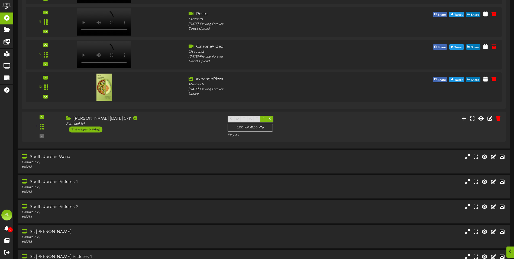
scroll to position [543, 0]
click at [172, 88] on div at bounding box center [123, 85] width 120 height 19
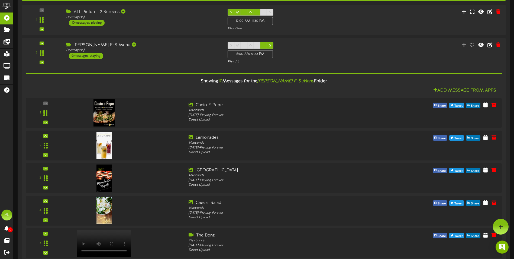
scroll to position [218, 0]
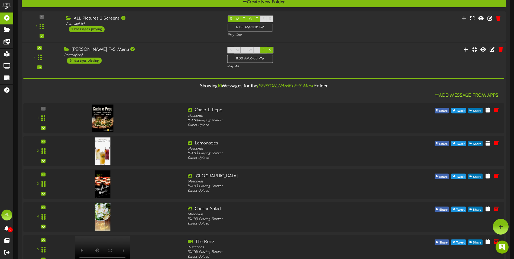
click at [167, 90] on div "Showing 10 Messages for the [PERSON_NAME] F-S Menu Folder" at bounding box center [263, 86] width 489 height 12
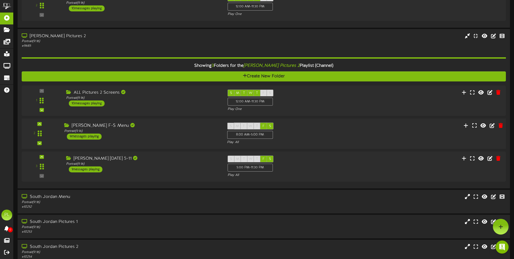
scroll to position [137, 0]
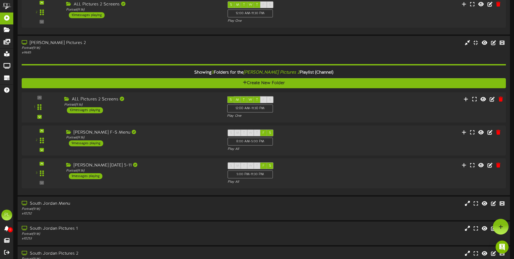
click at [166, 102] on div "ALL Pictures 2 Screens" at bounding box center [141, 99] width 155 height 6
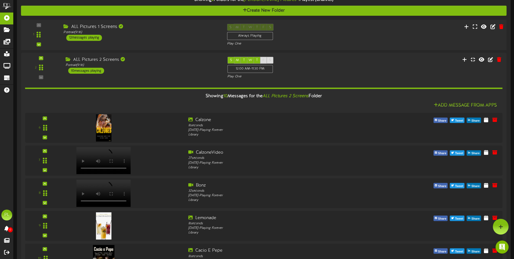
scroll to position [27, 0]
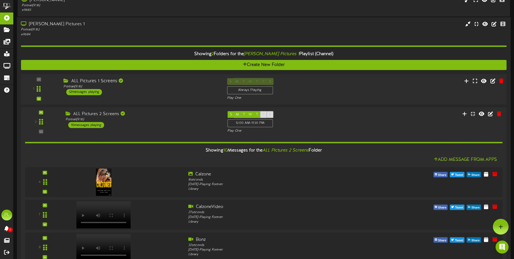
click at [175, 81] on div "ALL Pictures 1 Screens" at bounding box center [140, 81] width 155 height 6
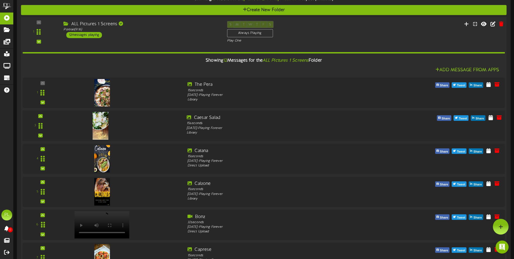
scroll to position [0, 0]
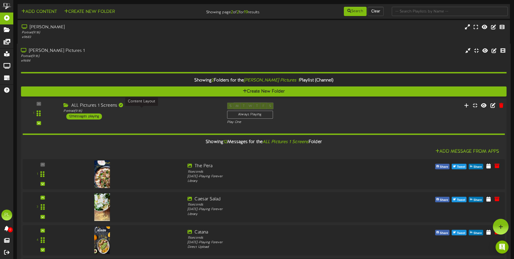
click at [160, 113] on div "Portrait ( 9:16 )" at bounding box center [140, 110] width 155 height 5
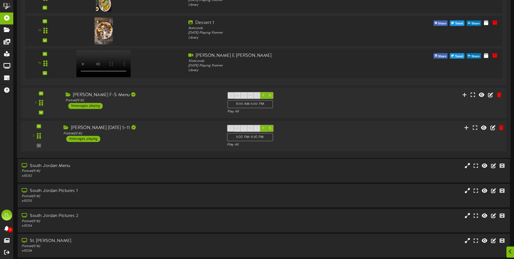
scroll to position [895, 0]
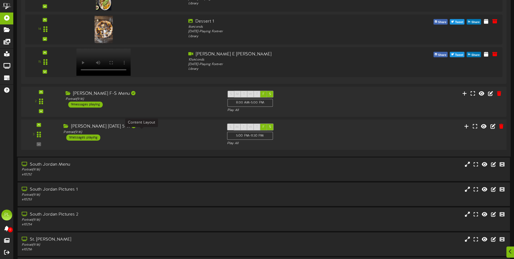
click at [158, 134] on div "Portrait ( 9:16 )" at bounding box center [140, 132] width 155 height 5
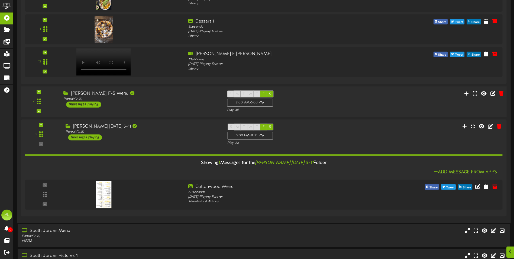
click at [160, 96] on div "[PERSON_NAME] F-S Menu" at bounding box center [140, 93] width 155 height 6
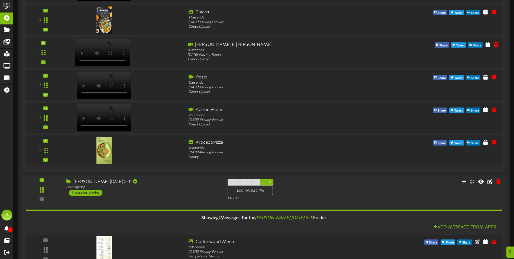
scroll to position [1220, 0]
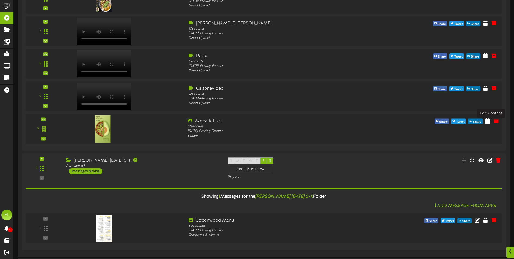
click at [490, 123] on icon at bounding box center [487, 120] width 5 height 6
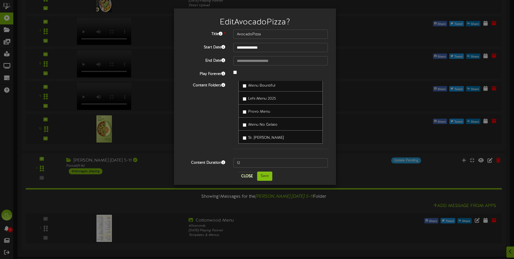
scroll to position [201, 0]
click at [252, 178] on button "Close" at bounding box center [247, 176] width 18 height 9
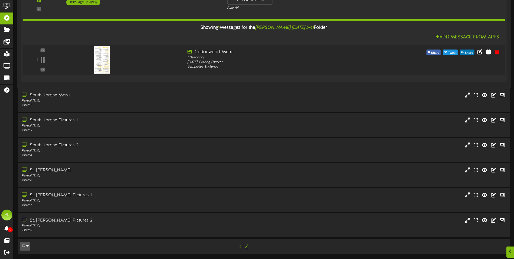
scroll to position [1390, 0]
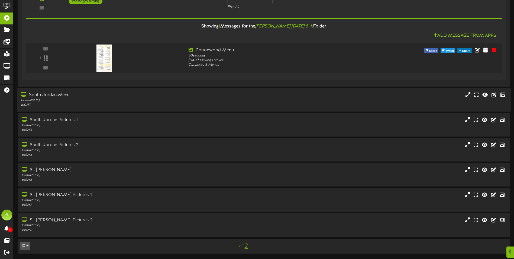
click at [88, 95] on div "South Jordan Menu" at bounding box center [120, 95] width 198 height 6
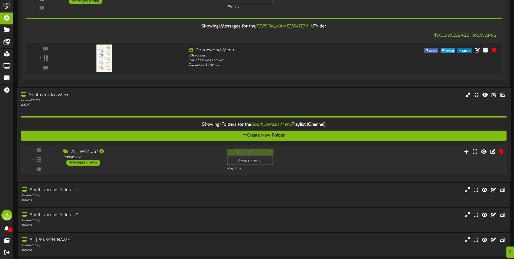
click at [134, 154] on div "ALL MENUS*" at bounding box center [140, 151] width 155 height 6
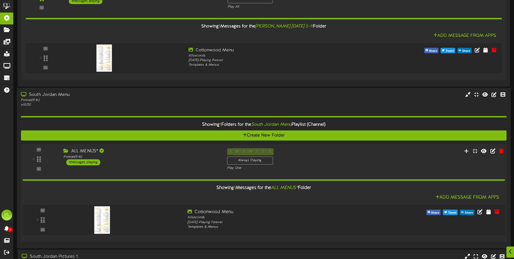
click at [147, 153] on div "ALL MENUS*" at bounding box center [140, 151] width 155 height 6
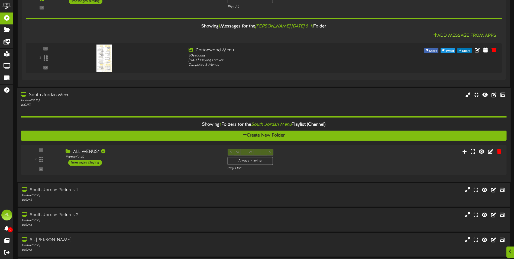
click at [131, 97] on div "South Jordan Menu" at bounding box center [120, 95] width 198 height 6
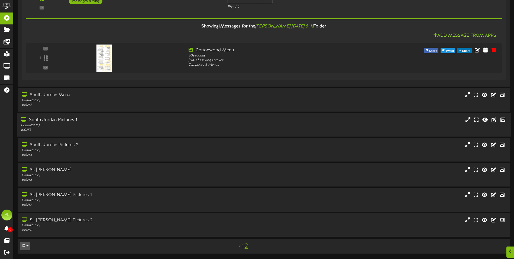
click at [121, 124] on div "Portrait ( 9:16 )" at bounding box center [120, 125] width 198 height 5
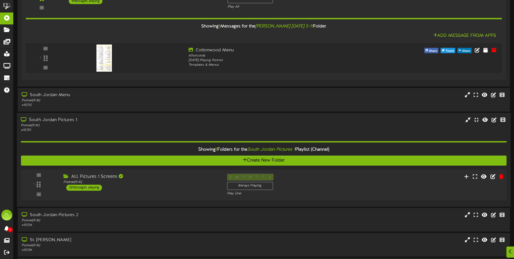
click at [133, 192] on div "1 ( 9:16" at bounding box center [263, 185] width 491 height 22
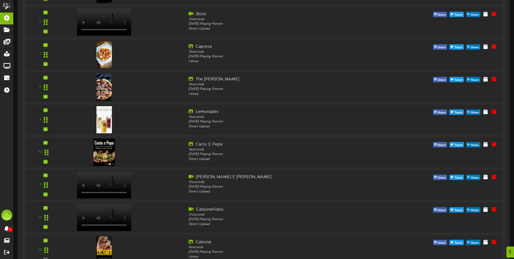
scroll to position [2275, 0]
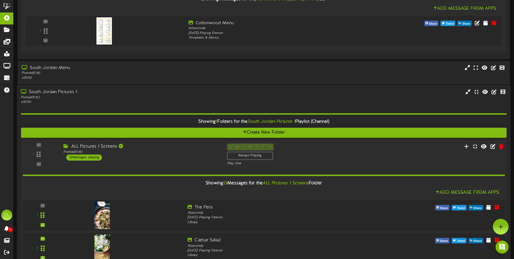
click at [170, 160] on div "ALL Pictures 1 Screens Portrait ( 9:16 ) 12 messages playing" at bounding box center [140, 151] width 163 height 17
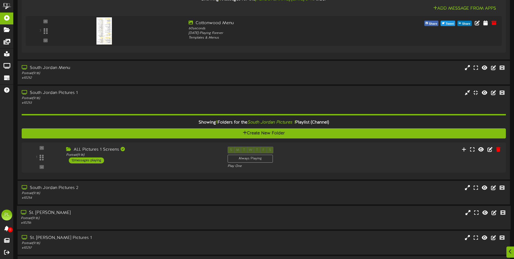
scroll to position [1459, 0]
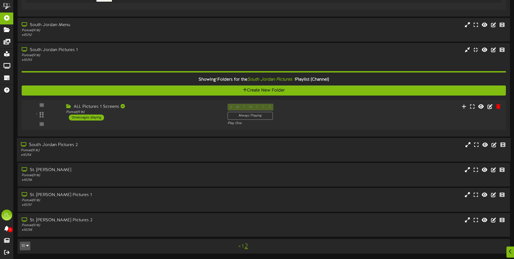
click at [163, 150] on div "Portrait ( 9:16 )" at bounding box center [120, 150] width 198 height 5
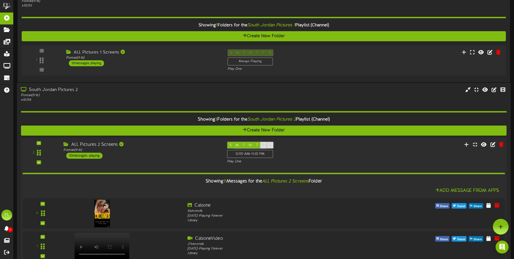
click at [193, 158] on div "ALL Pictures 2 Screens Portrait ( 9:16 ) 10 messages playing" at bounding box center [140, 150] width 163 height 17
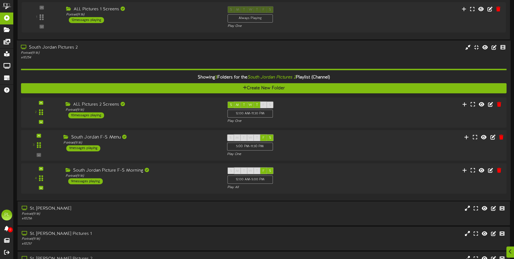
scroll to position [904, 0]
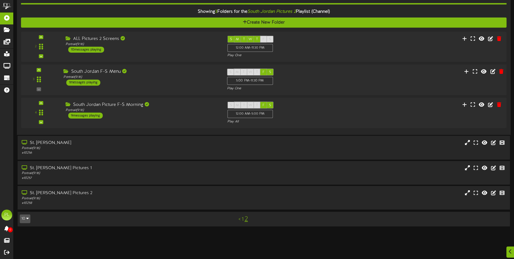
click at [159, 85] on div "South Jordan F-S Menu Portrait ( 9:16 ) 1 messages playing" at bounding box center [140, 77] width 163 height 17
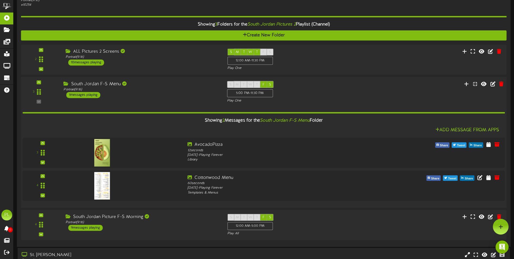
scroll to position [877, 0]
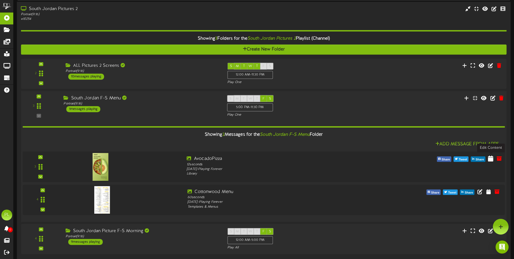
click at [492, 159] on icon at bounding box center [490, 158] width 5 height 6
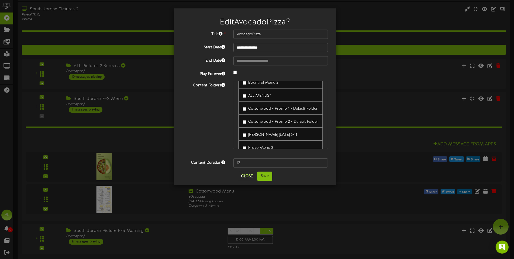
scroll to position [92, 0]
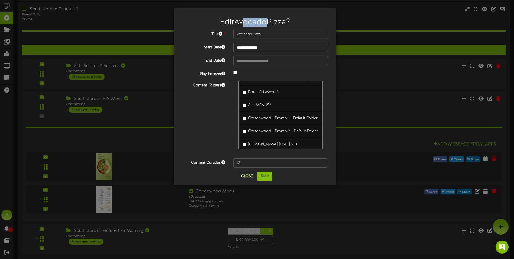
drag, startPoint x: 244, startPoint y: 14, endPoint x: 269, endPoint y: 15, distance: 24.7
click at [269, 15] on div "Edit AvocadoPizza ?" at bounding box center [255, 20] width 154 height 17
drag, startPoint x: 269, startPoint y: 15, endPoint x: 264, endPoint y: 15, distance: 4.6
click at [264, 15] on div "Edit AvocadoPizza ?" at bounding box center [255, 20] width 154 height 17
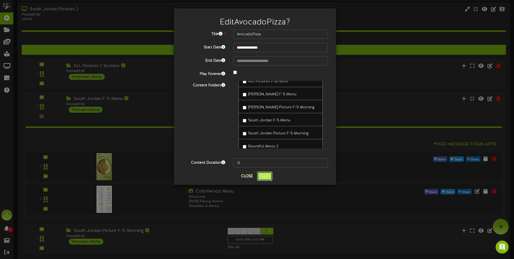
click at [264, 176] on button "Save" at bounding box center [264, 175] width 15 height 9
click at [265, 177] on button "Save" at bounding box center [264, 175] width 15 height 9
click at [245, 178] on button "Close" at bounding box center [247, 176] width 18 height 9
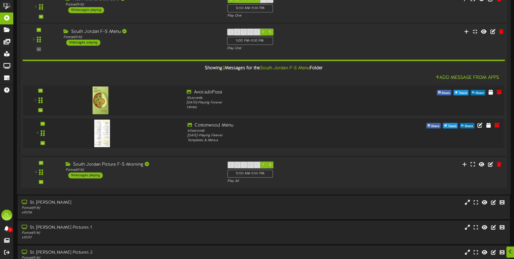
scroll to position [1012, 0]
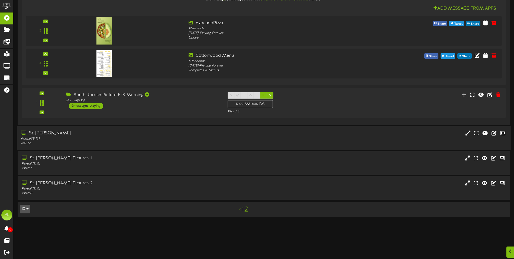
click at [129, 140] on div "Portrait ( 9:16 )" at bounding box center [120, 138] width 198 height 5
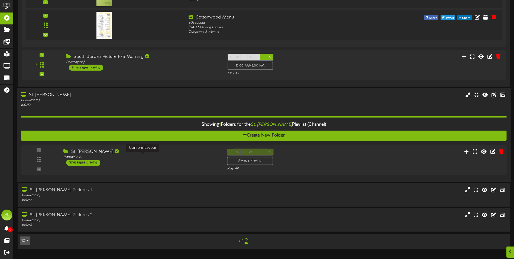
scroll to position [1094, 0]
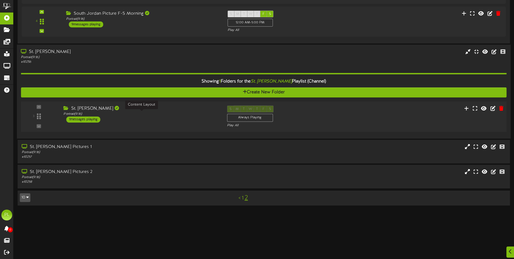
click at [176, 115] on div "Portrait ( 9:16 )" at bounding box center [140, 114] width 155 height 5
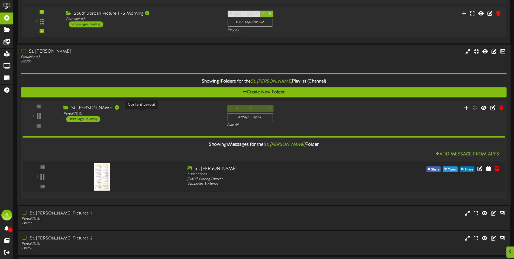
click at [176, 115] on div "Portrait ( 9:16 )" at bounding box center [140, 113] width 155 height 5
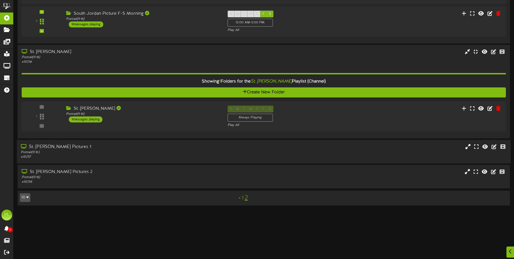
click at [159, 154] on div "Portrait ( 9:16 )" at bounding box center [120, 152] width 198 height 5
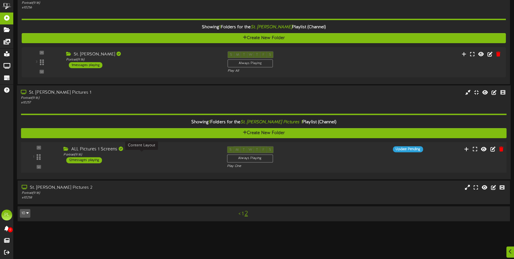
click at [189, 154] on div "Portrait ( 9:16 )" at bounding box center [140, 154] width 155 height 5
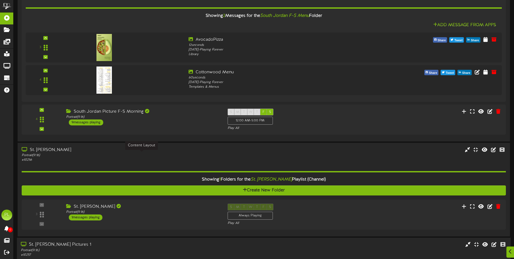
scroll to position [2029, 0]
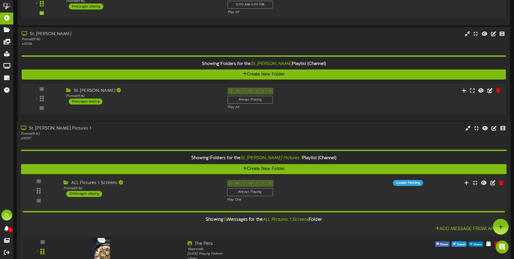
click at [175, 185] on div "ALL Pictures 1 Screens" at bounding box center [140, 182] width 155 height 6
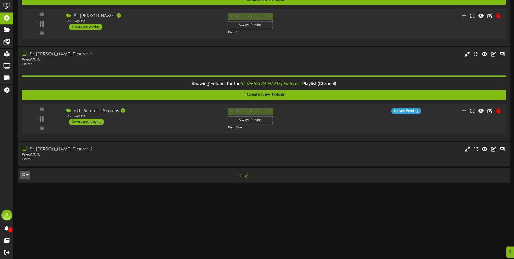
scroll to position [1220, 0]
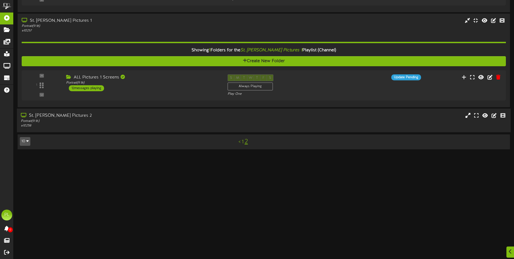
click at [150, 122] on div "Portrait ( 9:16 )" at bounding box center [120, 121] width 198 height 5
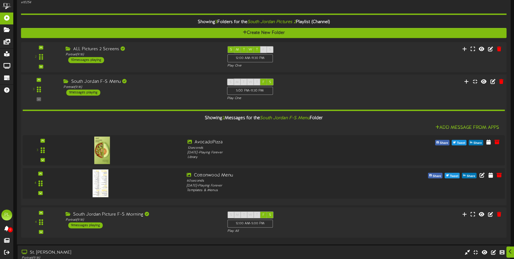
scroll to position [894, 0]
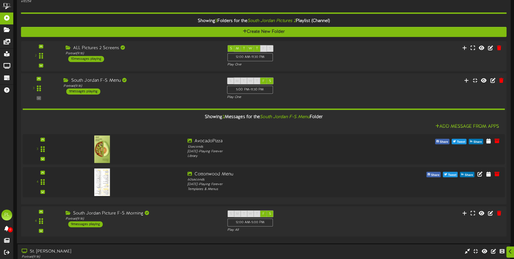
click at [173, 120] on div "Showing 2 Messages for the South Jordan F-S Menu Folder" at bounding box center [263, 117] width 491 height 12
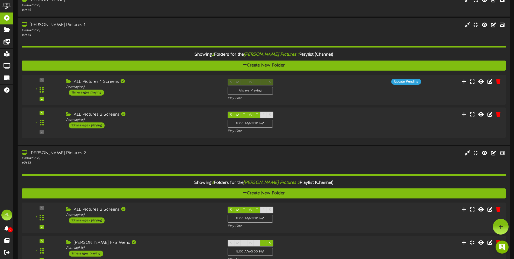
scroll to position [0, 0]
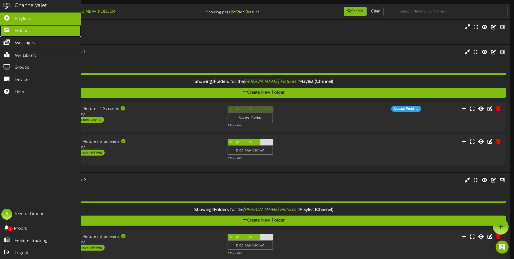
click at [10, 31] on link "Folders" at bounding box center [40, 31] width 81 height 12
